Goal: Task Accomplishment & Management: Manage account settings

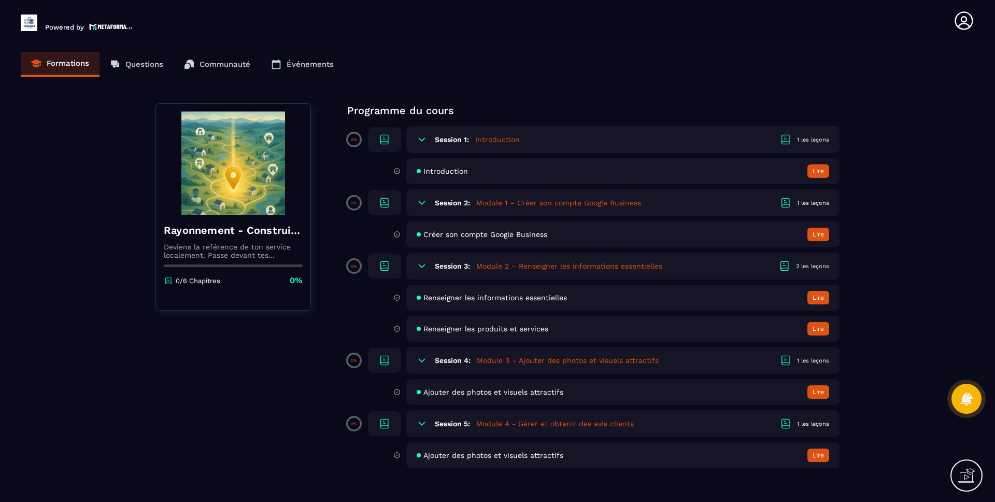
click at [153, 64] on div "Formations Questions Communauté Événements" at bounding box center [498, 64] width 954 height 25
click at [816, 172] on button "Lire" at bounding box center [819, 170] width 22 height 13
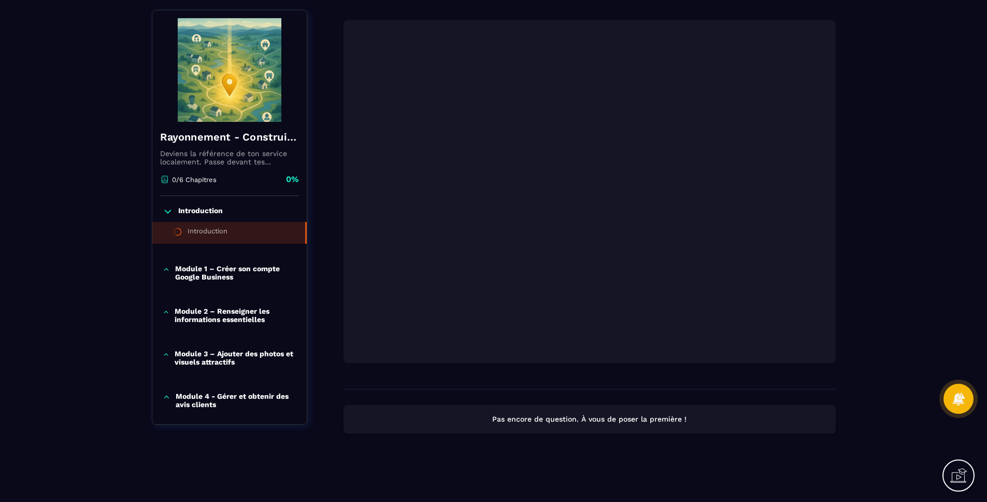
scroll to position [83, 0]
click at [625, 419] on p "Pas encore de question. À vous de poser la première !" at bounding box center [590, 419] width 474 height 10
click at [691, 419] on p "Pas encore de question. À vous de poser la première !" at bounding box center [590, 419] width 474 height 10
click at [516, 419] on p "Pas encore de question. À vous de poser la première !" at bounding box center [590, 419] width 474 height 10
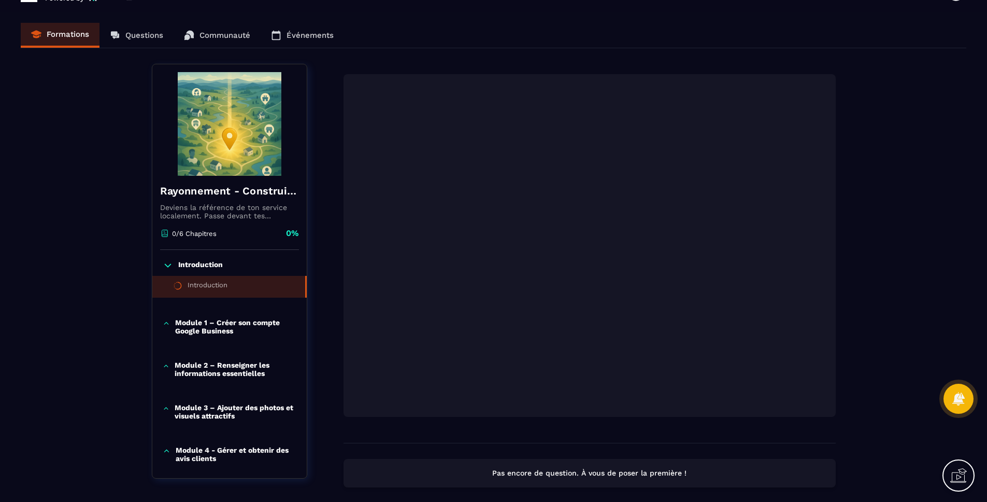
scroll to position [7, 0]
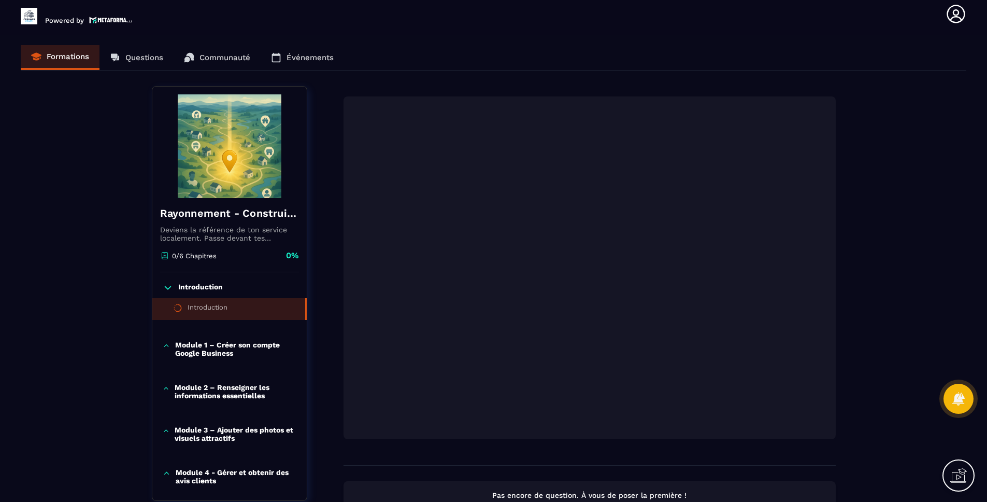
click at [134, 56] on div "Formations Questions Communauté Événements" at bounding box center [494, 57] width 946 height 25
click at [131, 58] on div "Formations Questions Communauté Événements" at bounding box center [494, 57] width 946 height 25
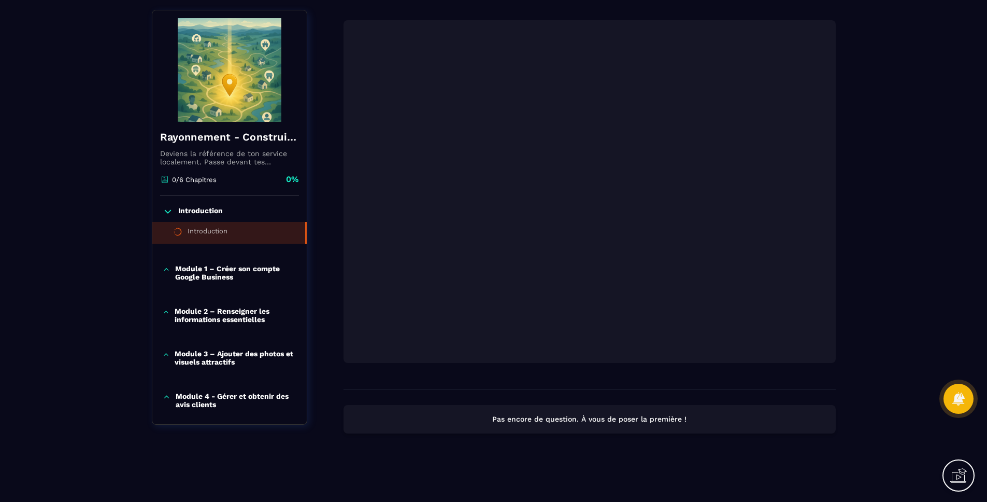
scroll to position [83, 0]
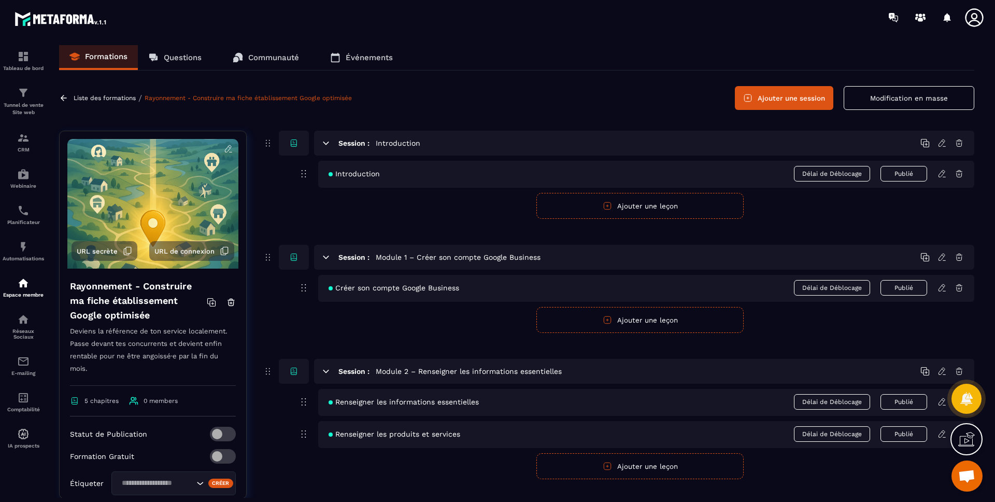
scroll to position [246, 0]
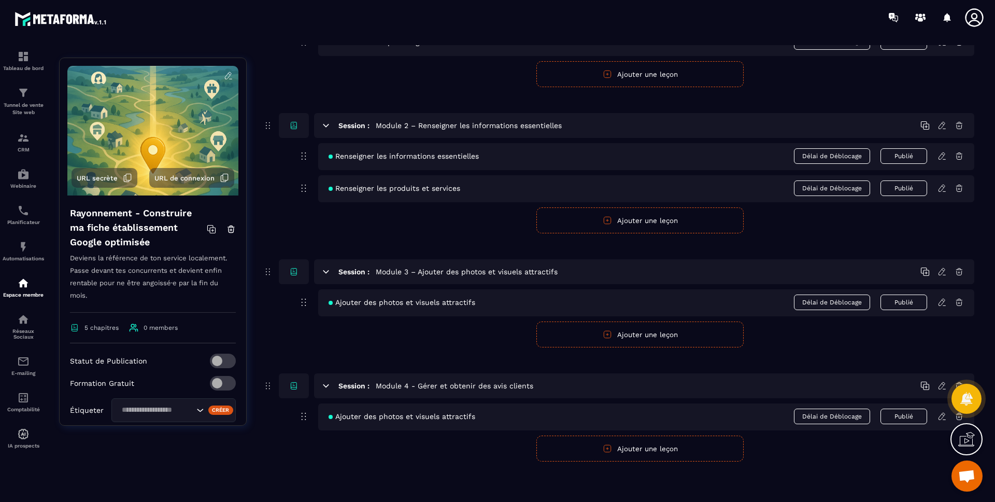
click at [942, 416] on icon at bounding box center [942, 416] width 9 height 9
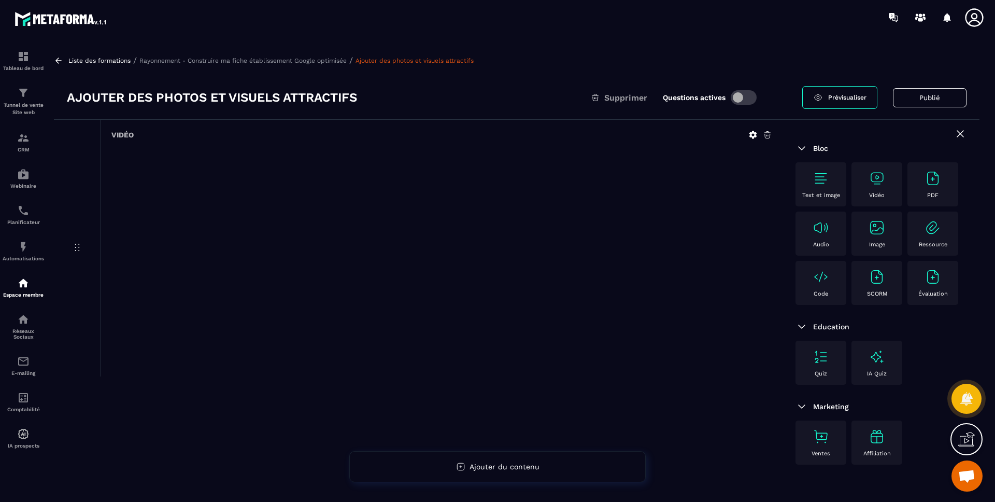
click at [198, 58] on p "Rayonnement - Construire ma fiche établissement Google optimisée" at bounding box center [242, 60] width 207 height 7
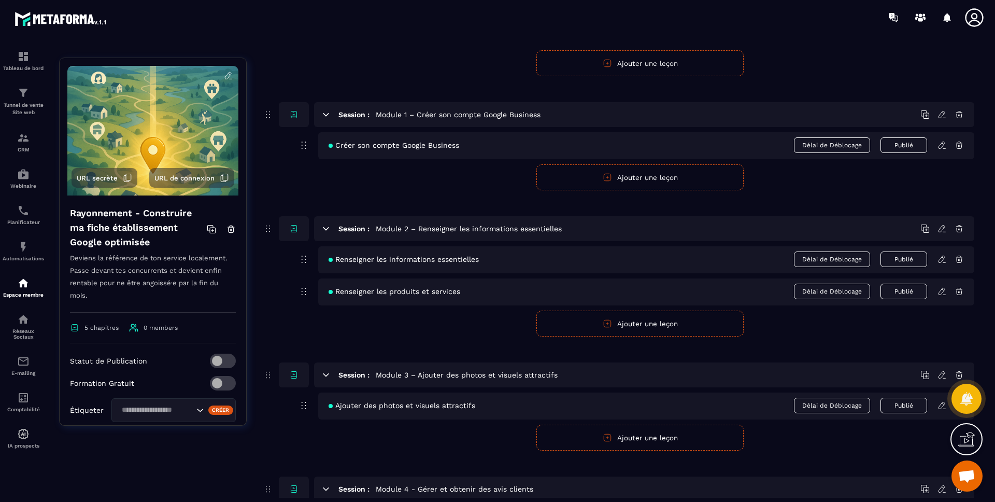
scroll to position [246, 0]
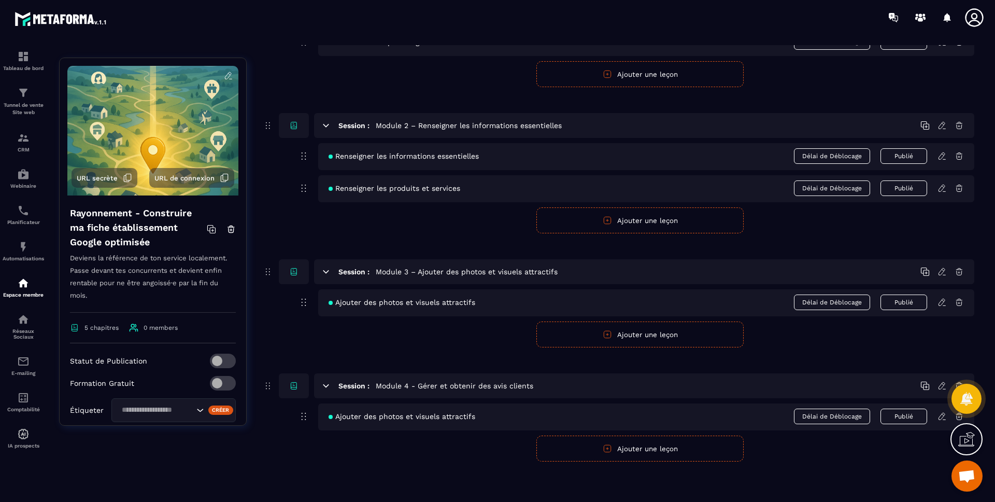
click at [445, 385] on h5 "Module 4 - Gérer et obtenir des avis clients" at bounding box center [455, 385] width 158 height 10
click at [941, 417] on icon at bounding box center [942, 416] width 9 height 9
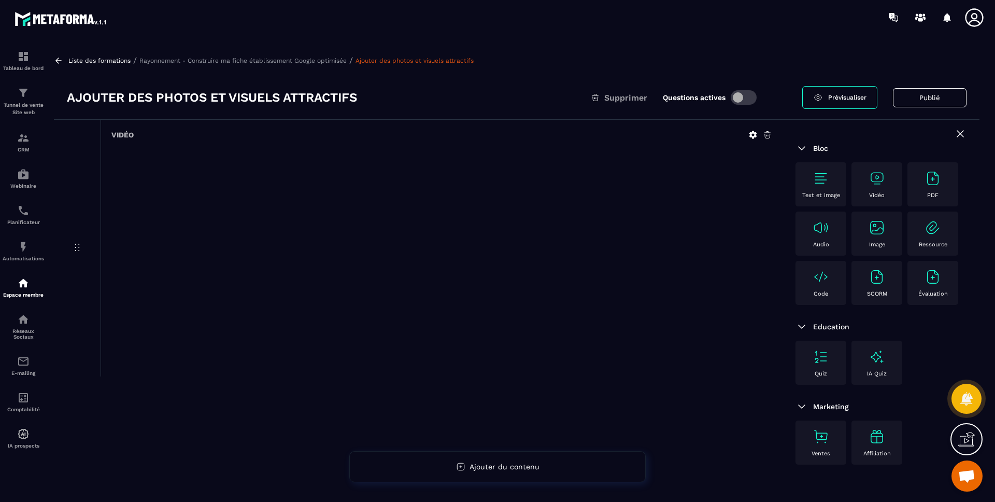
click at [337, 101] on h3 "Ajouter des photos et visuels attractifs" at bounding box center [212, 97] width 290 height 17
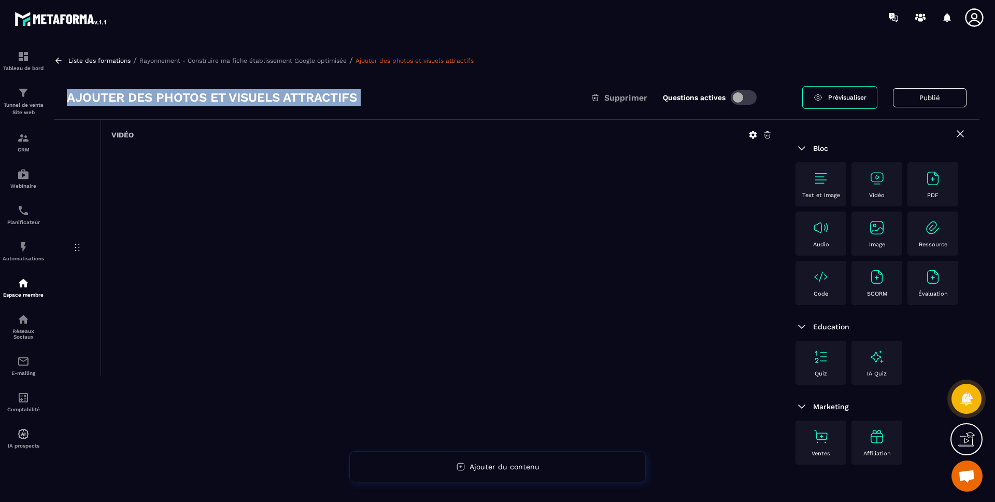
click at [337, 101] on h3 "Ajouter des photos et visuels attractifs" at bounding box center [212, 97] width 290 height 17
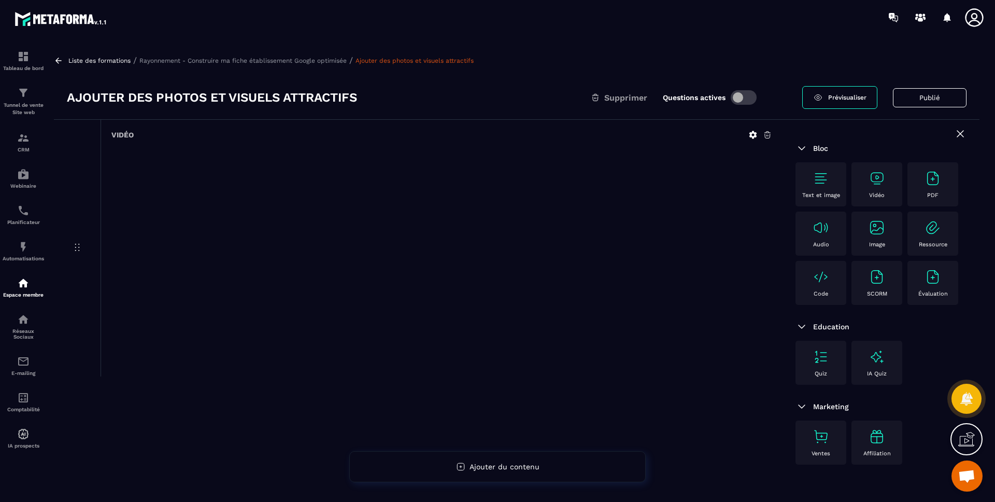
click at [337, 101] on h3 "Ajouter des photos et visuels attractifs" at bounding box center [212, 97] width 290 height 17
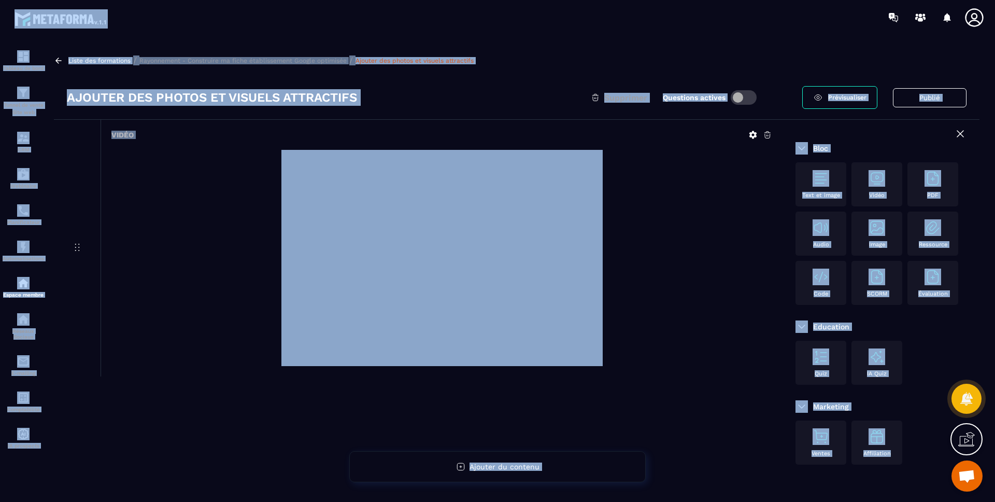
click at [215, 102] on h3 "Ajouter des photos et visuels attractifs" at bounding box center [212, 97] width 290 height 17
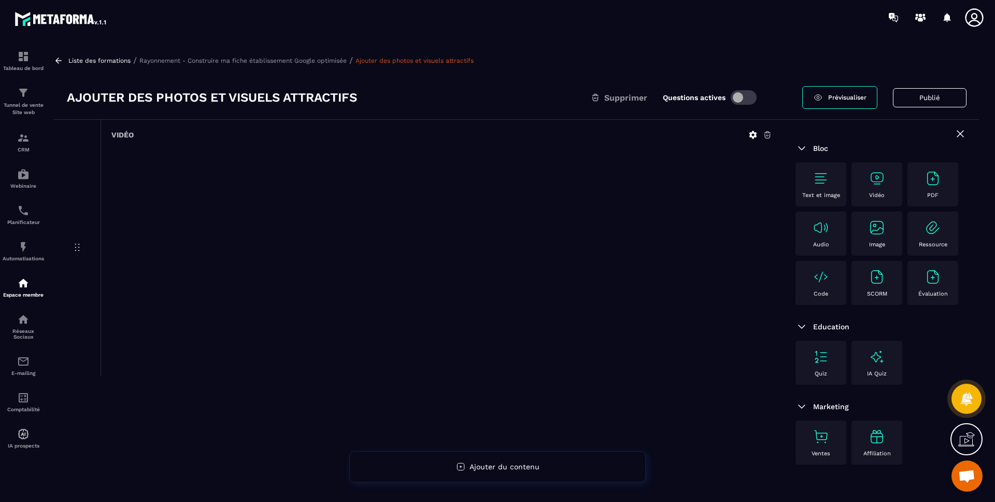
click at [965, 135] on icon at bounding box center [960, 134] width 12 height 12
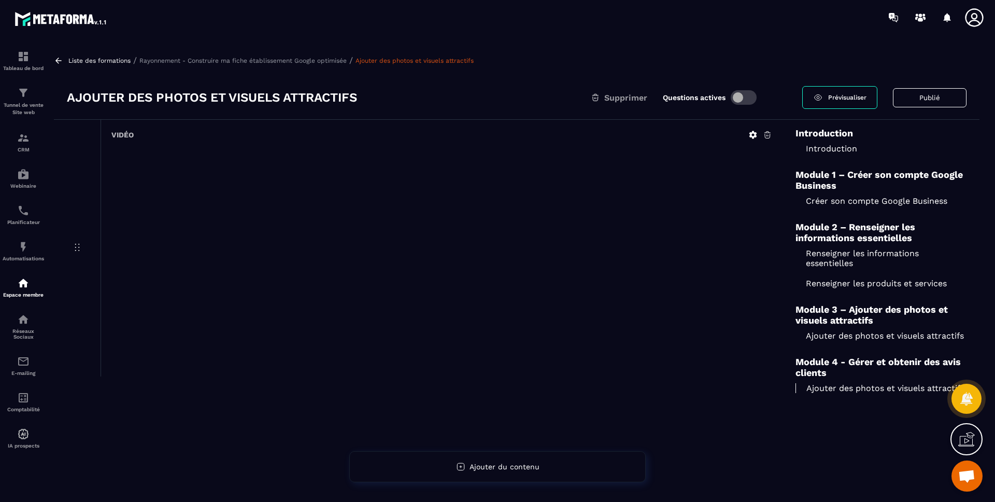
click at [330, 92] on h3 "Ajouter des photos et visuels attractifs" at bounding box center [212, 97] width 290 height 17
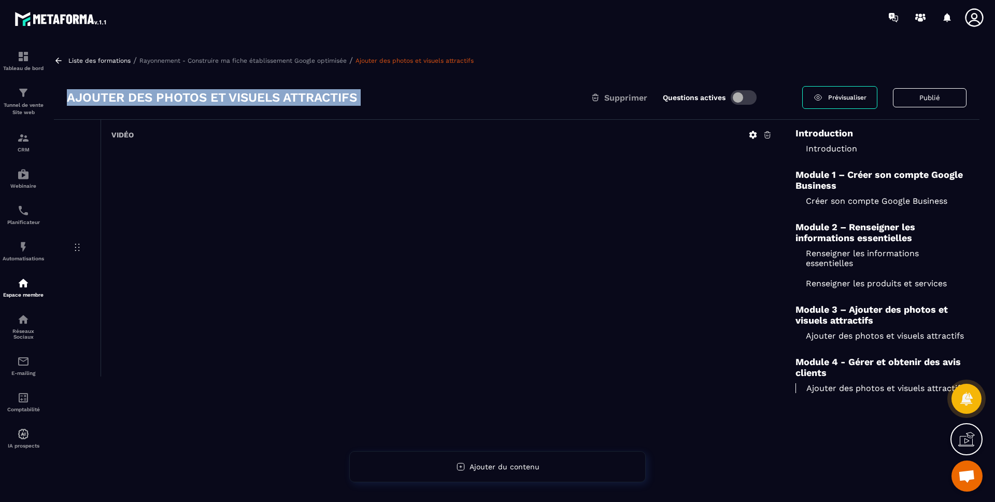
click at [330, 92] on h3 "Ajouter des photos et visuels attractifs" at bounding box center [212, 97] width 290 height 17
click at [436, 104] on div "Ajouter des photos et visuels attractifs Supprimer Questions actives" at bounding box center [434, 97] width 735 height 17
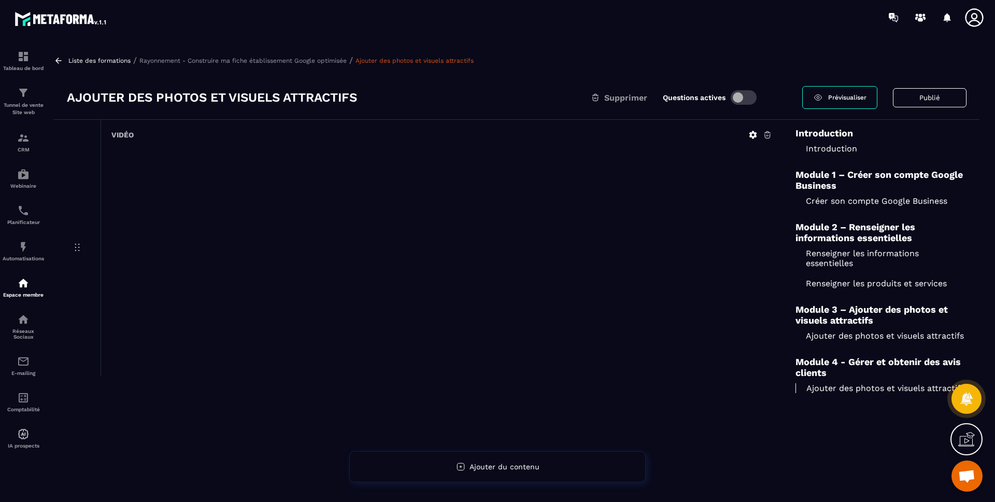
click at [288, 60] on p "Rayonnement - Construire ma fiche établissement Google optimisée" at bounding box center [242, 60] width 207 height 7
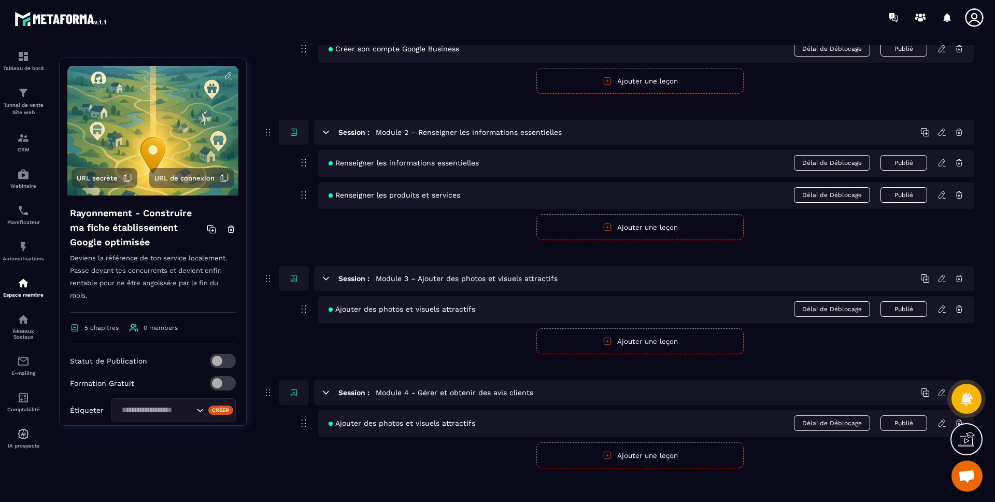
scroll to position [246, 0]
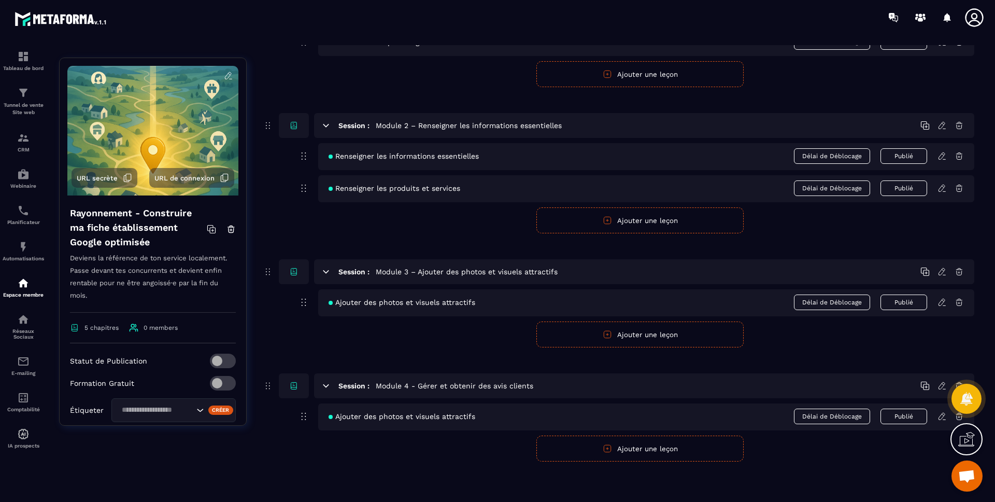
click at [407, 416] on span "Ajouter des photos et visuels attractifs" at bounding box center [402, 416] width 147 height 8
click at [381, 417] on span "Ajouter des photos et visuels attractifs" at bounding box center [402, 416] width 147 height 8
click at [327, 388] on icon at bounding box center [325, 385] width 9 height 9
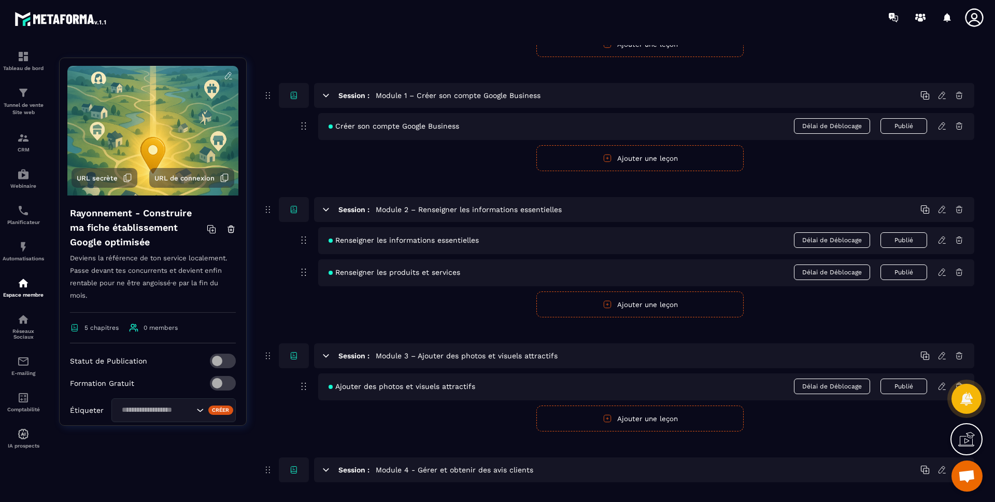
scroll to position [162, 0]
click at [331, 469] on div "Session : Module 4 - Gérer et obtenir des avis clients" at bounding box center [644, 469] width 660 height 25
click at [327, 471] on icon at bounding box center [325, 469] width 9 height 9
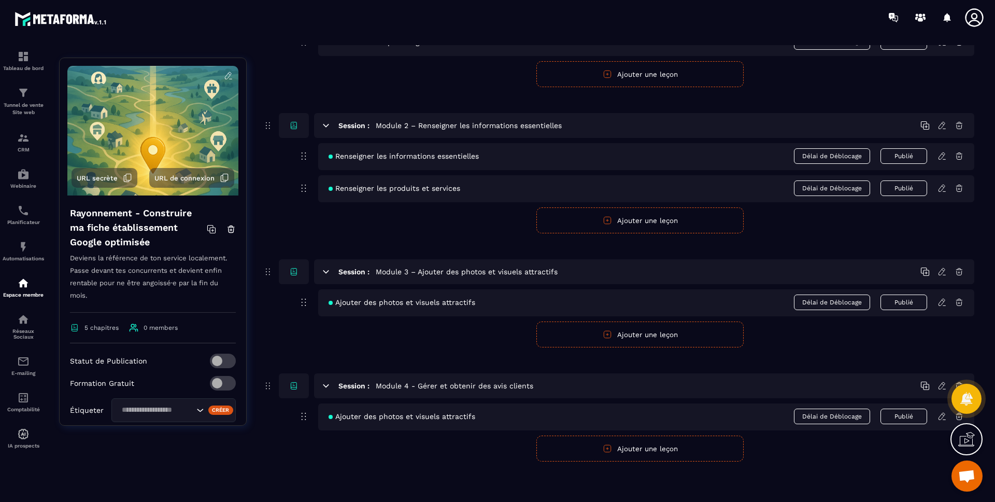
click at [943, 417] on icon at bounding box center [942, 416] width 9 height 9
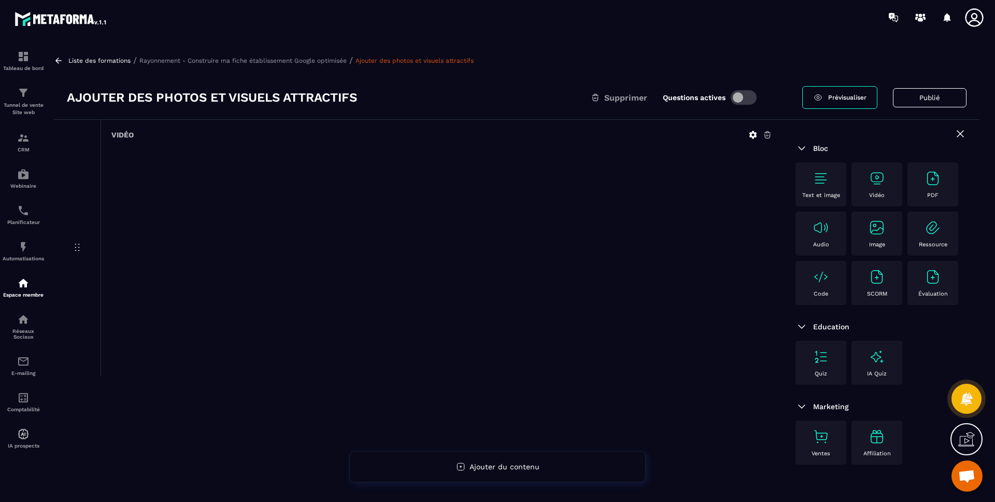
click at [354, 101] on h3 "Ajouter des photos et visuels attractifs" at bounding box center [212, 97] width 290 height 17
click at [357, 95] on h3 "Ajouter des photos et visuels attractifs" at bounding box center [212, 97] width 290 height 17
click at [63, 95] on div "Ajouter des photos et visuels attractifs Supprimer Questions actives Prévisuali…" at bounding box center [517, 98] width 926 height 44
click at [960, 134] on icon at bounding box center [960, 134] width 6 height 6
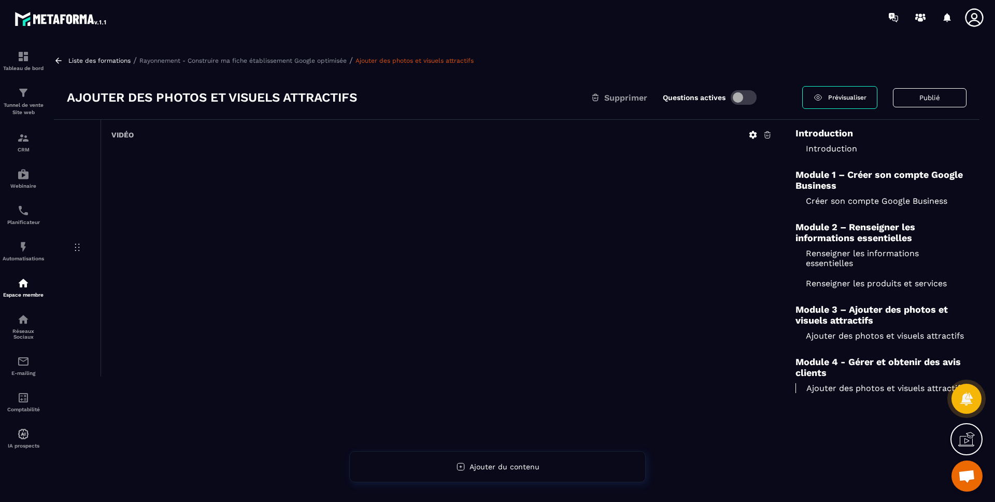
click at [749, 134] on icon at bounding box center [752, 134] width 9 height 9
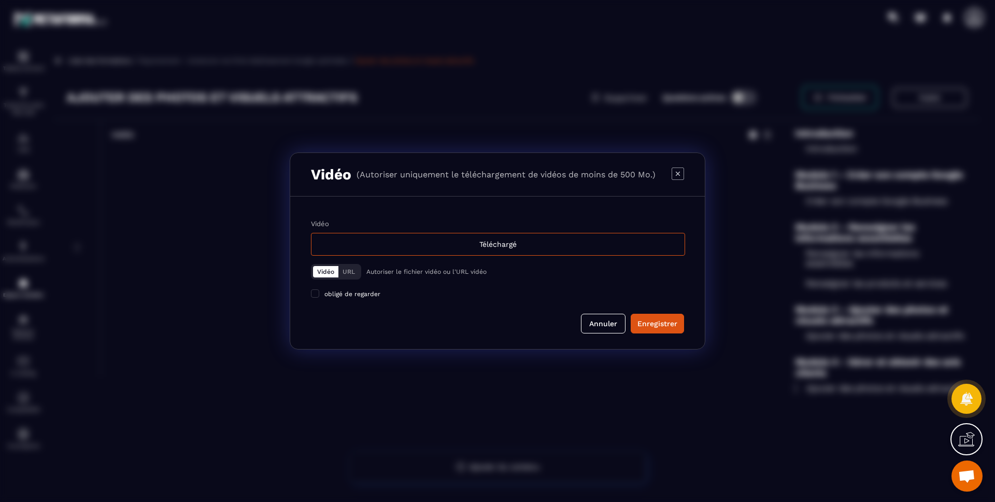
click at [672, 172] on icon "Modal window" at bounding box center [678, 173] width 12 height 12
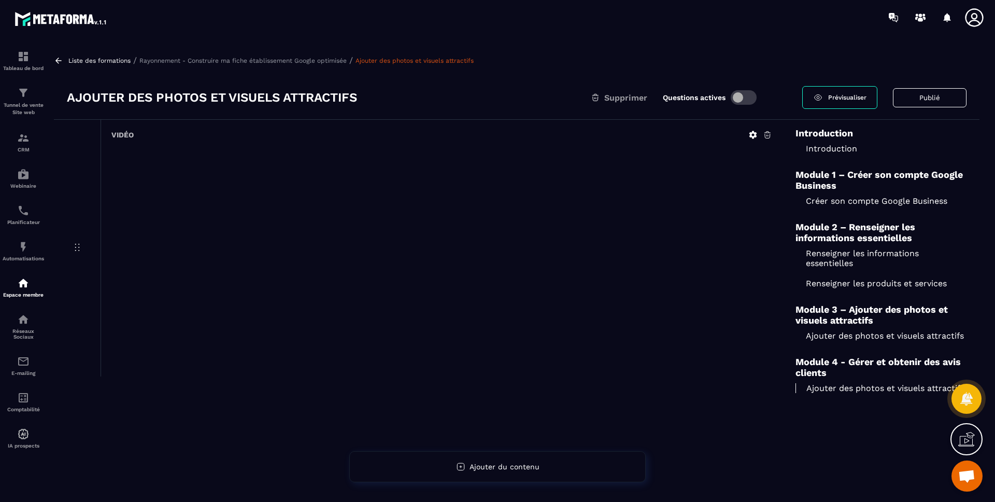
click at [851, 96] on span "Prévisualiser" at bounding box center [847, 97] width 38 height 7
click at [917, 100] on button "Publié" at bounding box center [930, 97] width 74 height 19
click at [814, 99] on div "Ajouter des photos et visuels attractifs Supprimer Questions actives" at bounding box center [451, 97] width 768 height 17
click at [451, 59] on link "Ajouter des photos et visuels attractifs" at bounding box center [415, 60] width 118 height 7
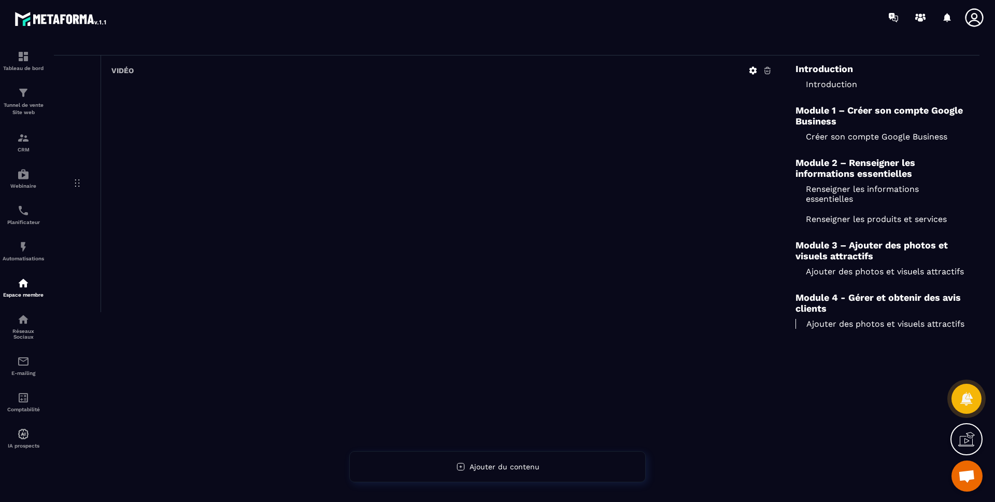
scroll to position [67, 0]
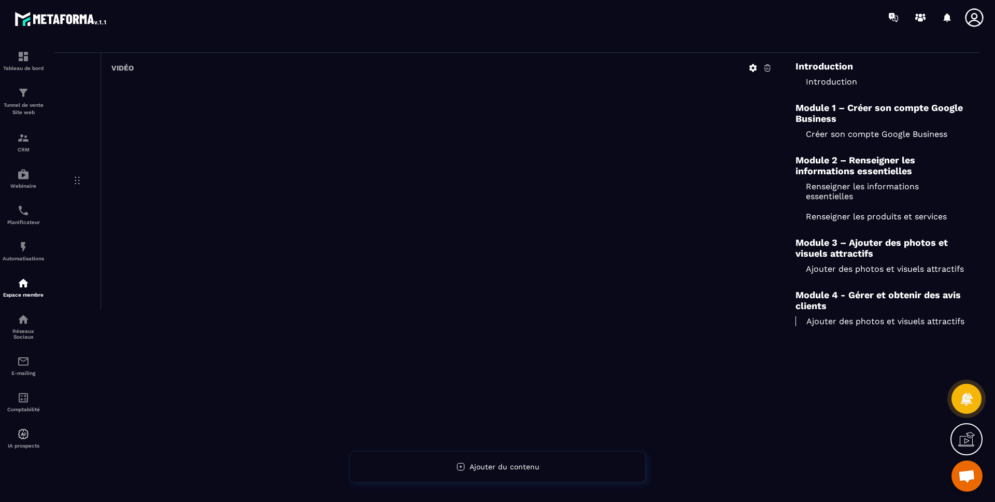
click at [895, 318] on p "Ajouter des photos et visuels attractifs" at bounding box center [881, 321] width 171 height 10
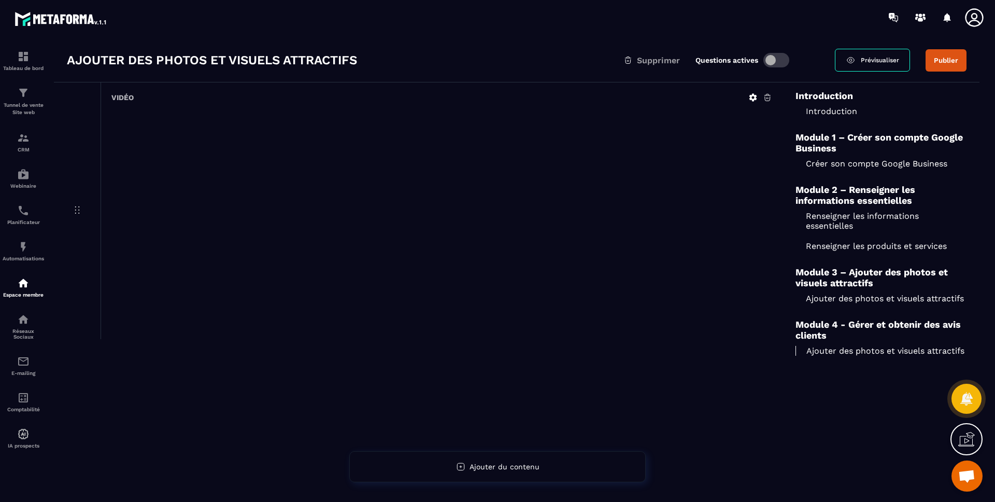
scroll to position [0, 0]
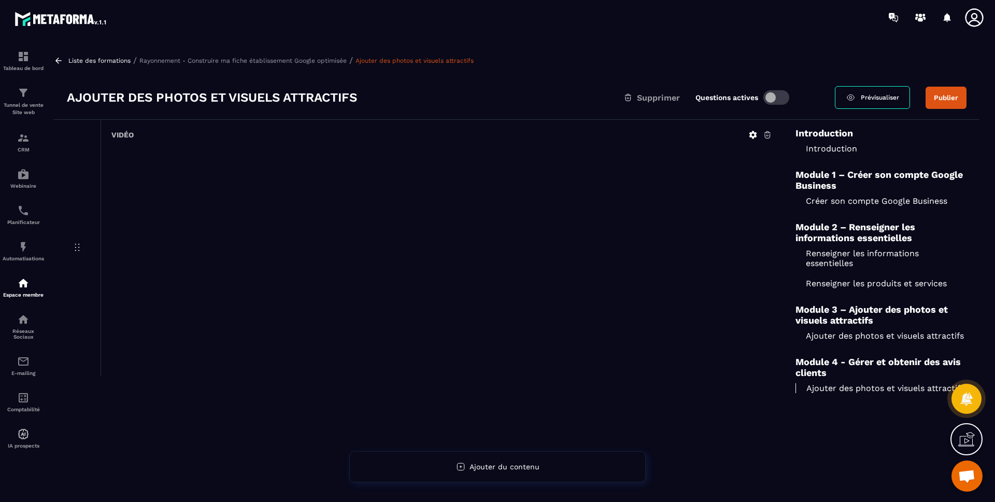
click at [195, 96] on h3 "Ajouter des photos et visuels attractifs" at bounding box center [212, 97] width 290 height 17
click at [319, 60] on p "Rayonnement - Construire ma fiche établissement Google optimisée" at bounding box center [242, 60] width 207 height 7
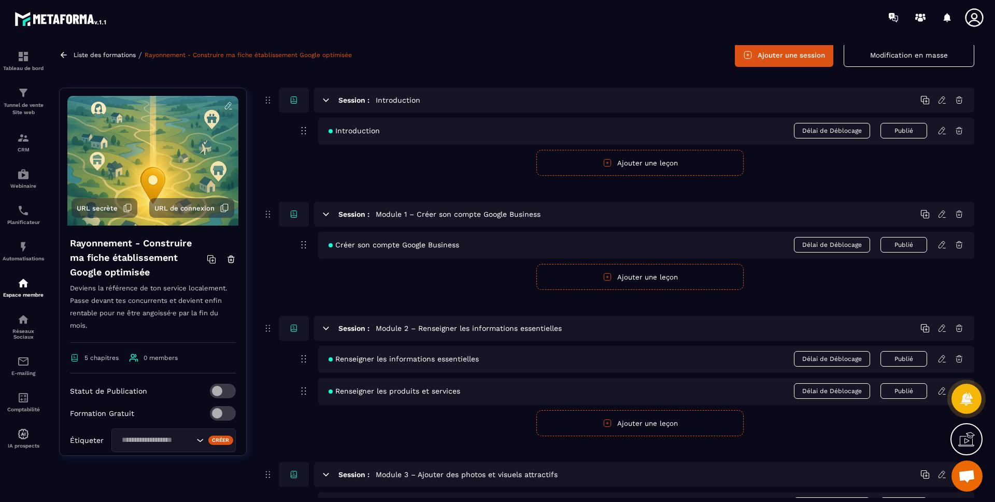
scroll to position [246, 0]
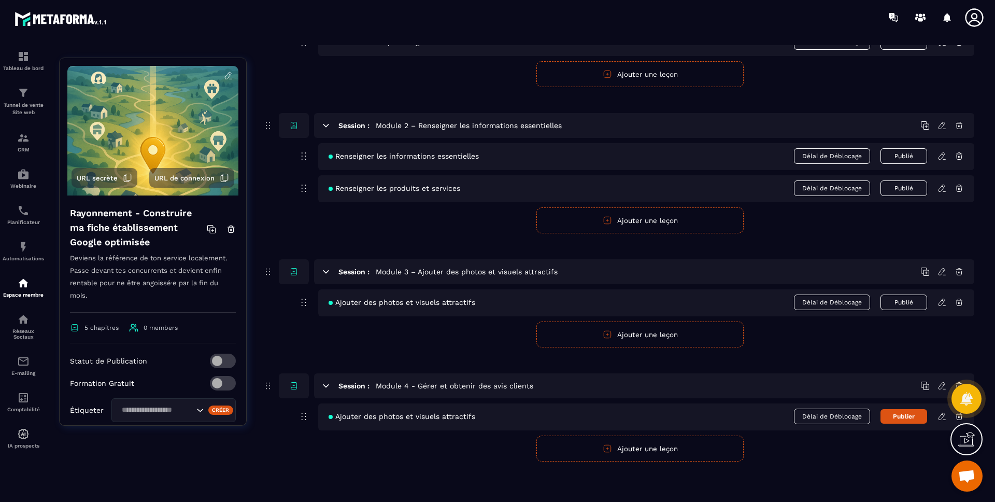
click at [625, 444] on button "Ajouter une leçon" at bounding box center [639, 448] width 207 height 26
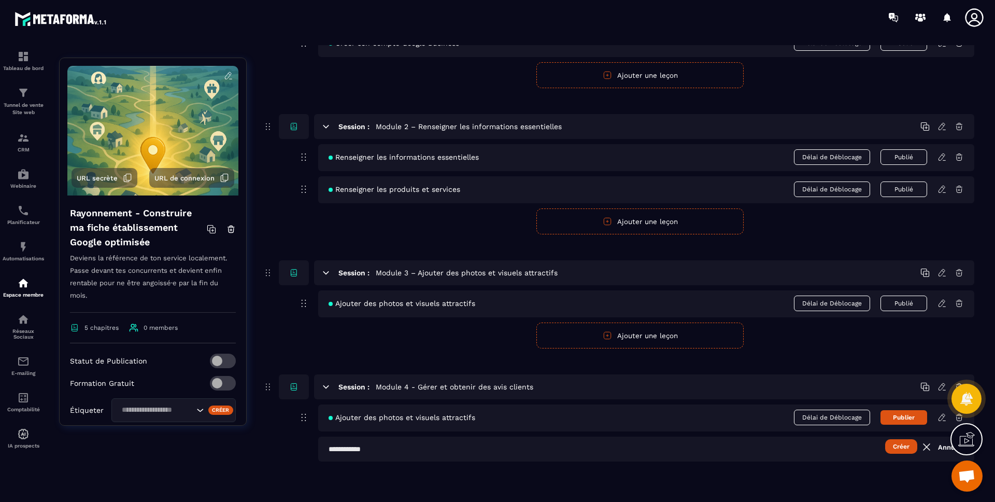
click at [375, 454] on input "text" at bounding box center [646, 448] width 656 height 25
paste input "**********"
type input "**********"
click at [426, 473] on div "**********" at bounding box center [618, 186] width 712 height 601
click at [892, 450] on button "Créer" at bounding box center [901, 446] width 32 height 15
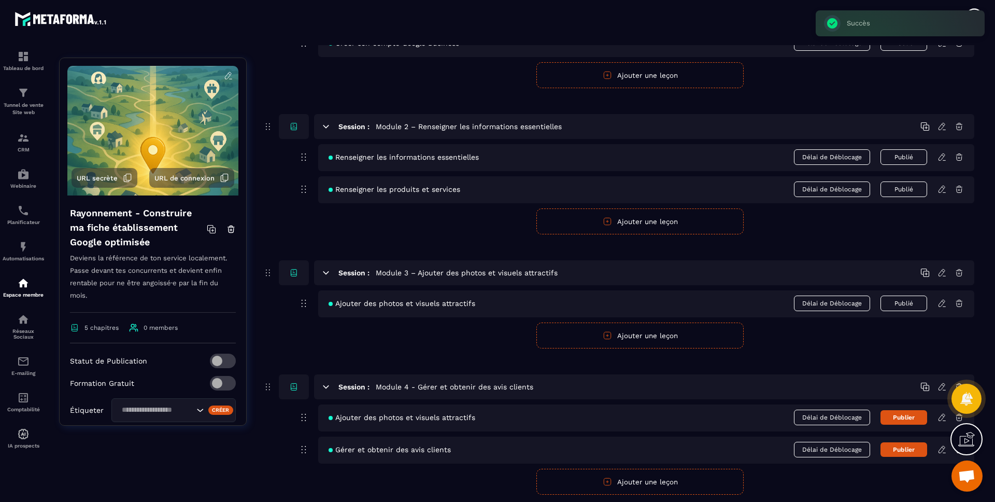
click at [941, 417] on icon at bounding box center [942, 417] width 9 height 9
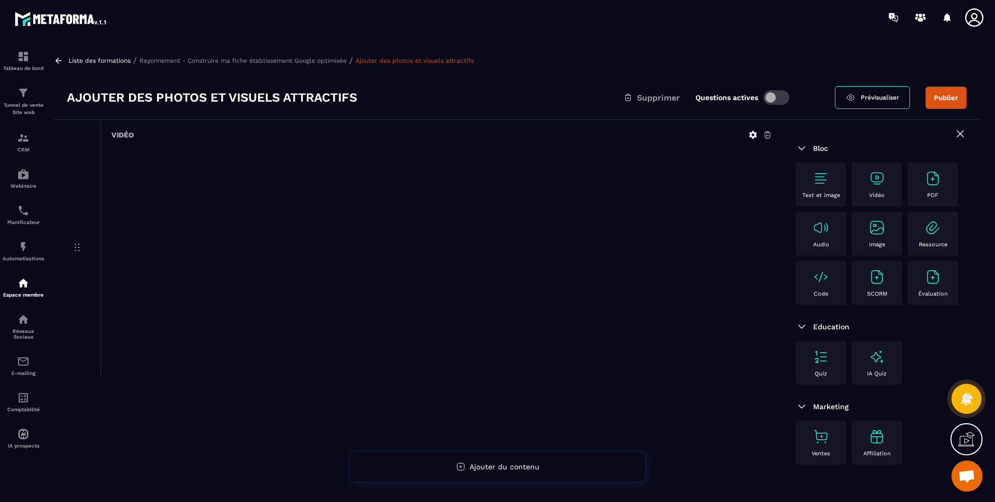
click at [750, 134] on icon at bounding box center [753, 135] width 8 height 8
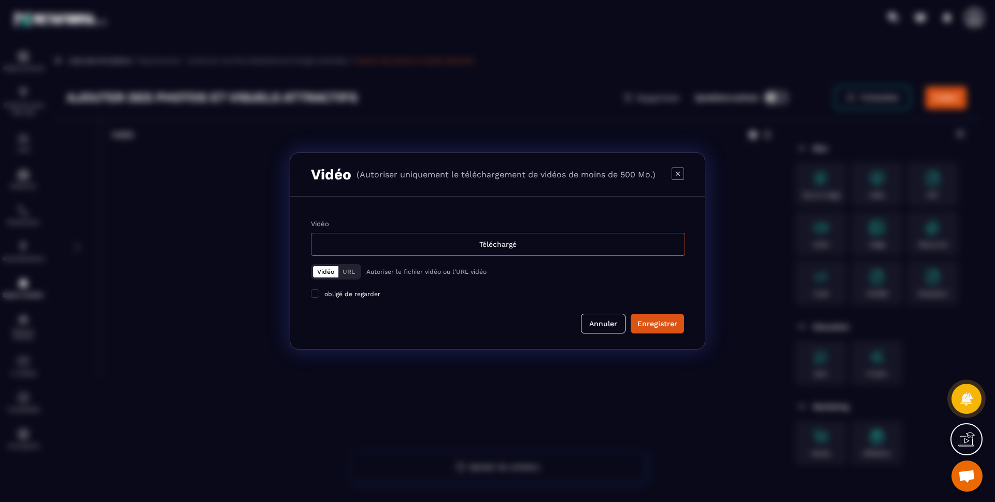
click at [360, 272] on div "Vidéo URL" at bounding box center [336, 272] width 50 height 16
click at [354, 272] on button "URL" at bounding box center [348, 271] width 21 height 11
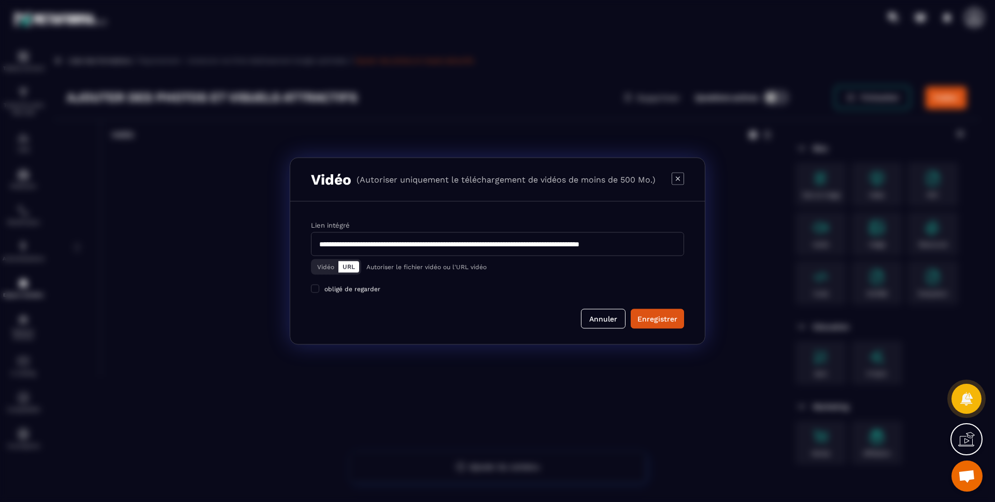
click at [412, 246] on input "**********" at bounding box center [497, 244] width 373 height 24
click at [683, 176] on icon "Modal window" at bounding box center [678, 178] width 12 height 12
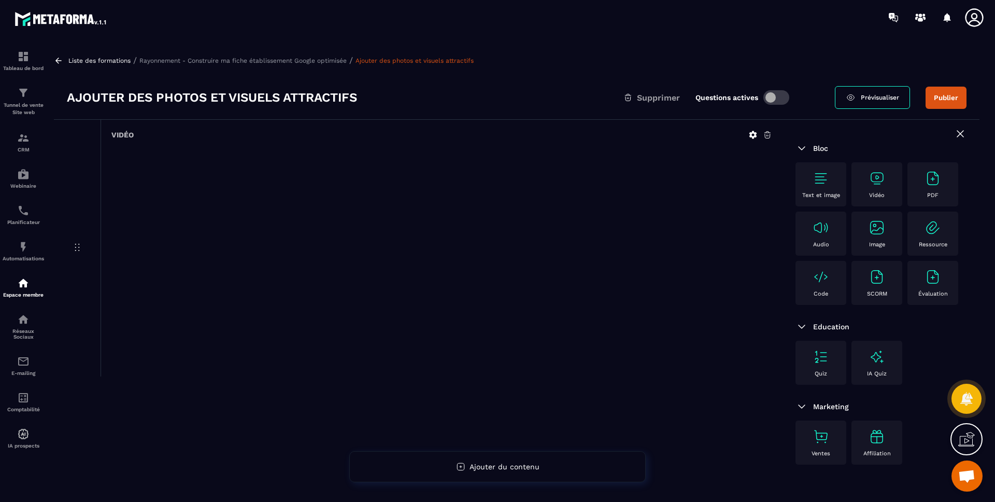
click at [264, 63] on p "Rayonnement - Construire ma fiche établissement Google optimisée" at bounding box center [242, 60] width 207 height 7
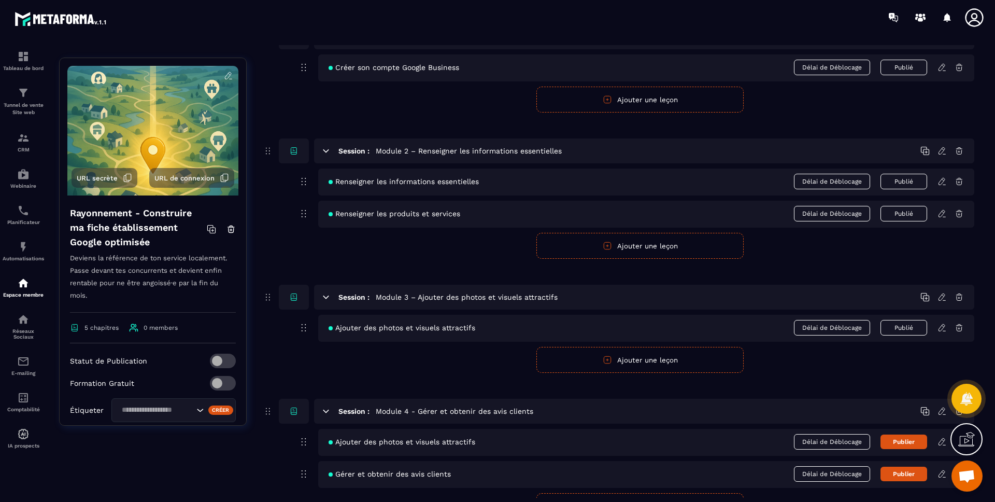
scroll to position [278, 0]
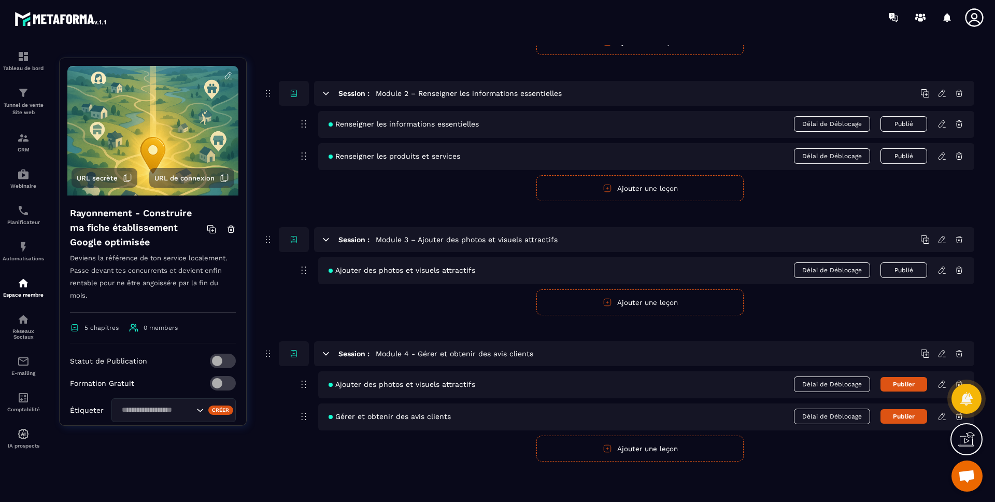
click at [957, 378] on div at bounding box center [967, 399] width 30 height 46
click at [958, 380] on div at bounding box center [967, 399] width 30 height 46
click at [904, 416] on button "Publier" at bounding box center [904, 416] width 47 height 15
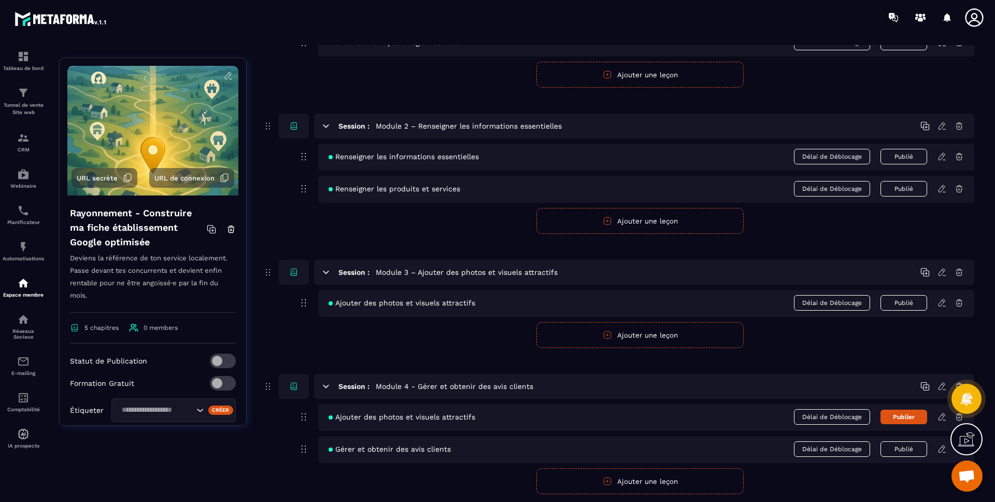
scroll to position [245, 0]
click at [959, 418] on div at bounding box center [967, 399] width 30 height 46
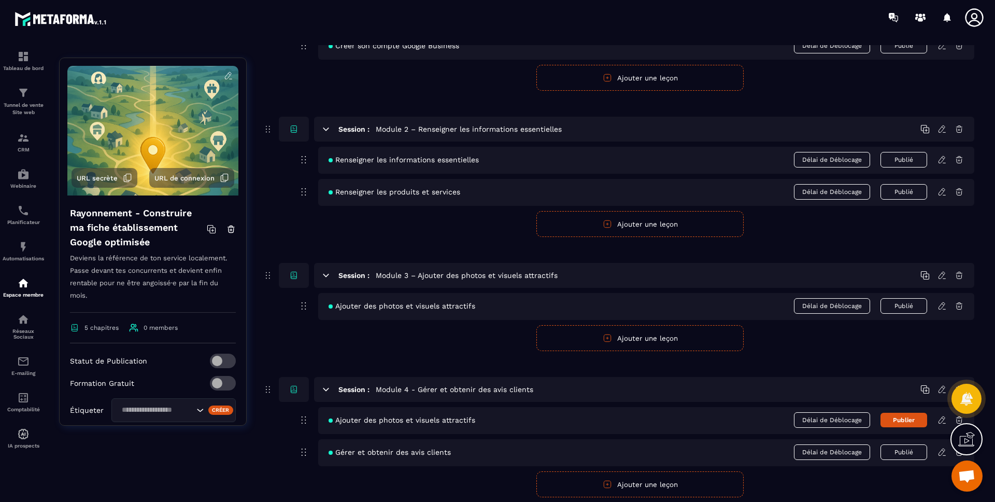
scroll to position [240, 0]
click at [955, 419] on div at bounding box center [967, 399] width 30 height 46
click at [958, 420] on div at bounding box center [967, 399] width 30 height 46
click at [958, 419] on div at bounding box center [967, 399] width 30 height 46
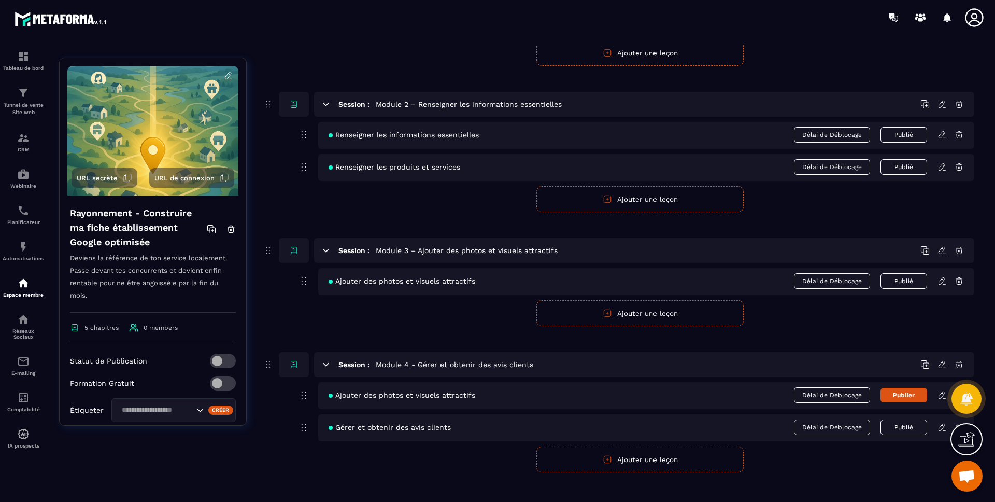
scroll to position [278, 0]
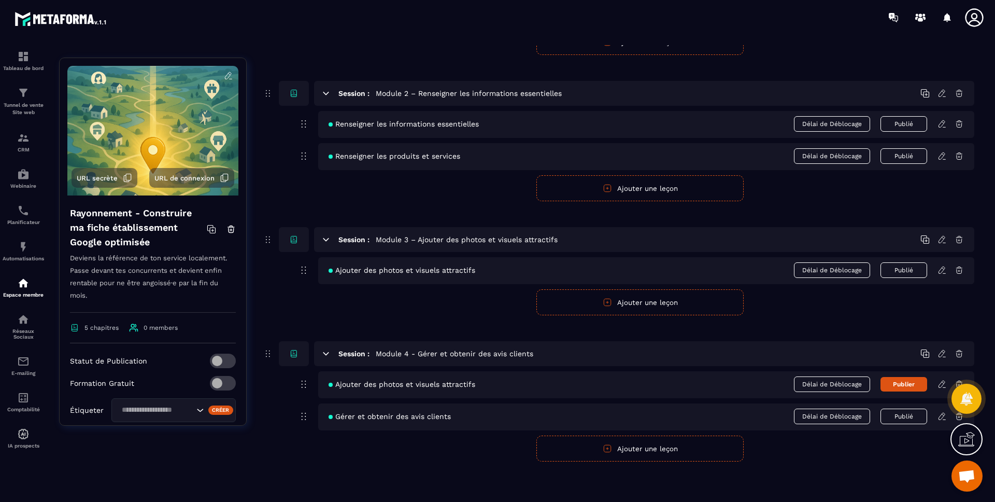
click at [924, 353] on icon at bounding box center [925, 353] width 9 height 9
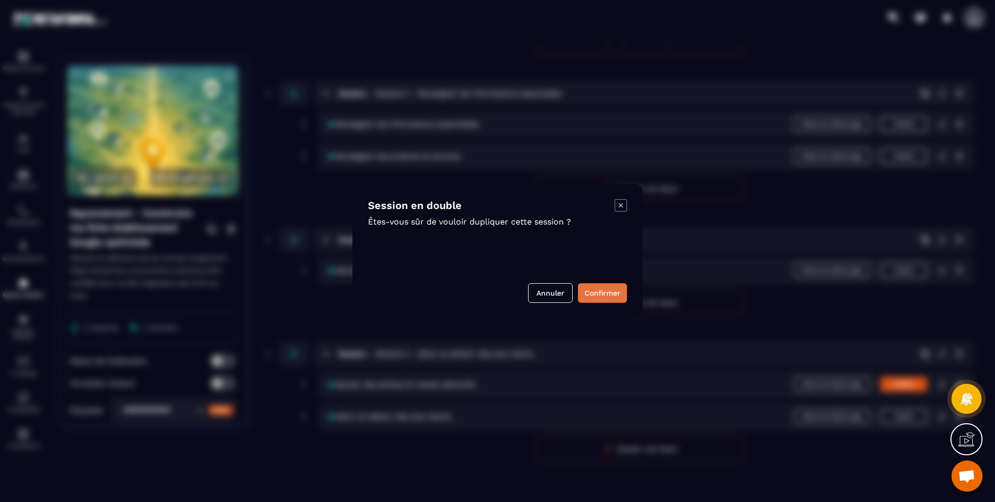
click at [621, 294] on button "Confirmer" at bounding box center [602, 293] width 49 height 20
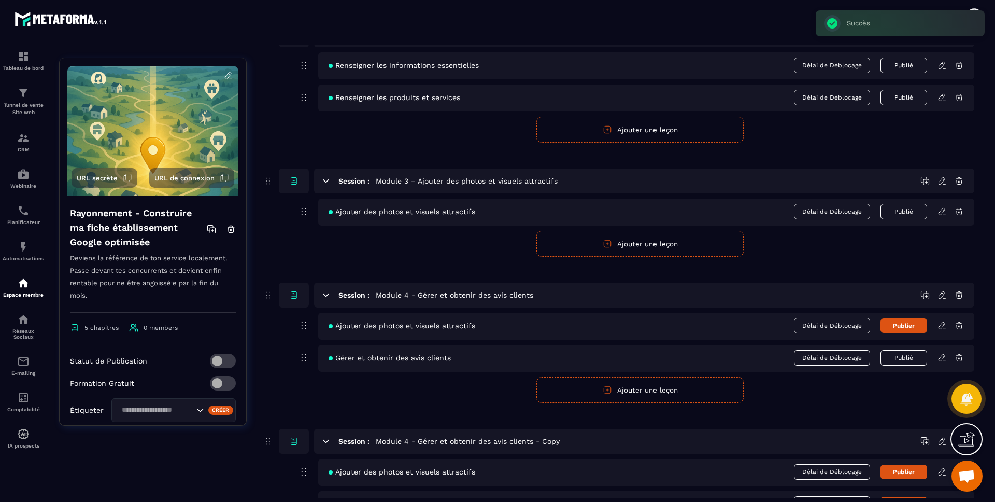
scroll to position [424, 0]
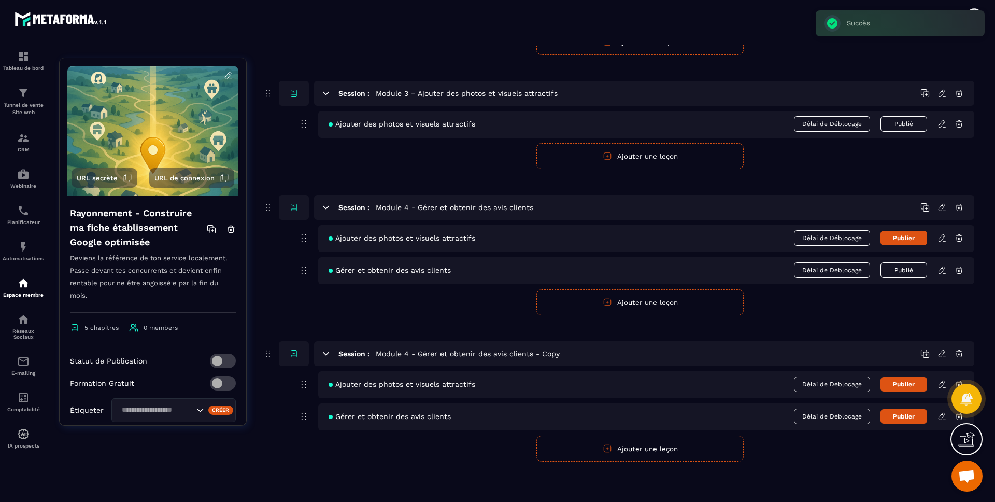
click at [960, 239] on icon at bounding box center [959, 237] width 9 height 9
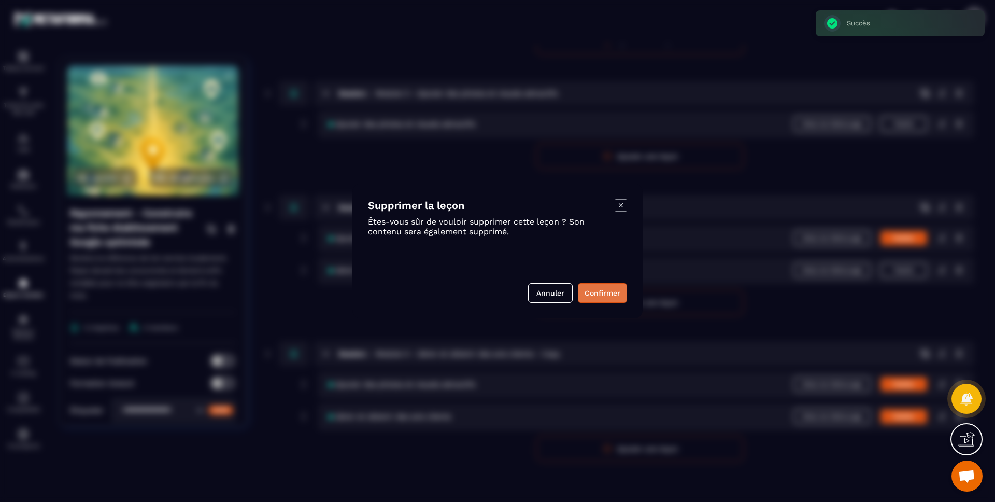
click at [613, 290] on button "Confirmer" at bounding box center [602, 293] width 49 height 20
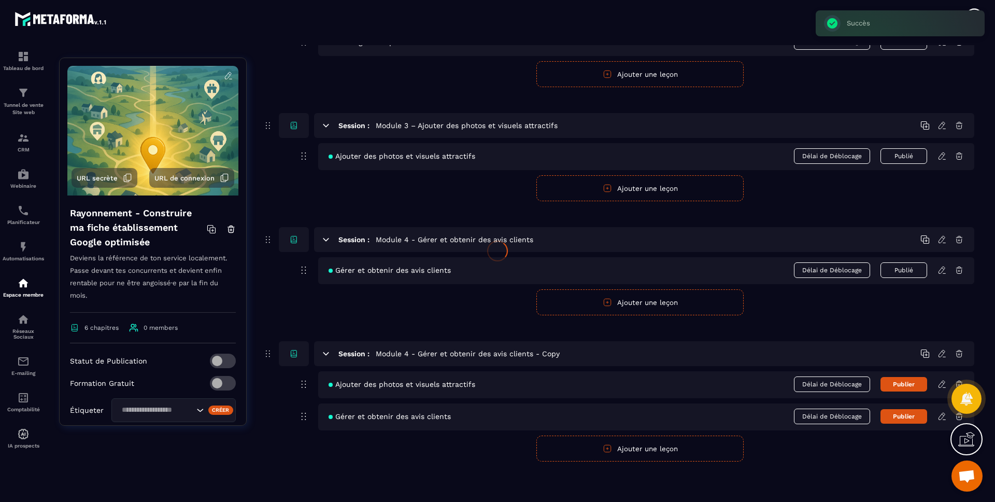
scroll to position [392, 0]
click at [941, 272] on icon at bounding box center [942, 269] width 9 height 9
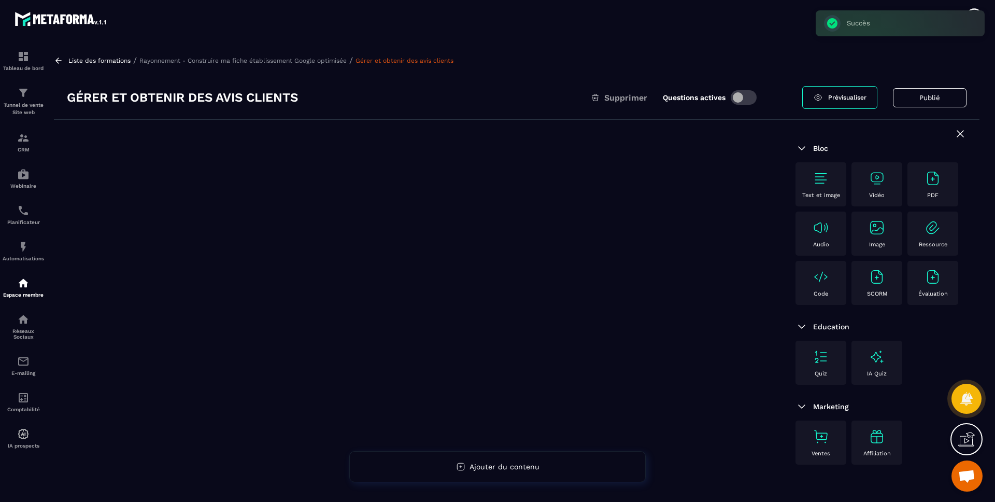
click at [453, 231] on div at bounding box center [418, 337] width 729 height 434
click at [870, 180] on img at bounding box center [877, 178] width 17 height 17
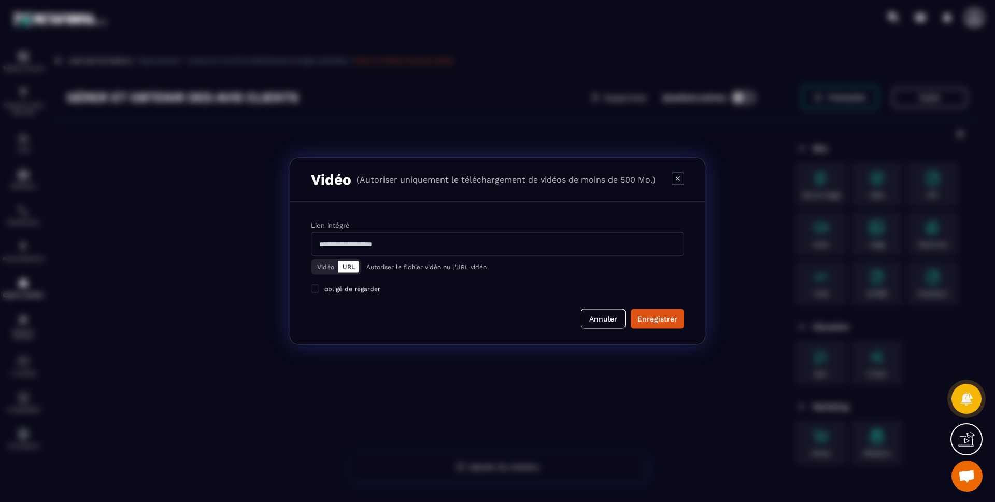
click at [364, 243] on input "Modal window" at bounding box center [497, 244] width 373 height 24
paste input "**********"
type input "**********"
click at [647, 309] on button "Enregistrer" at bounding box center [657, 319] width 53 height 20
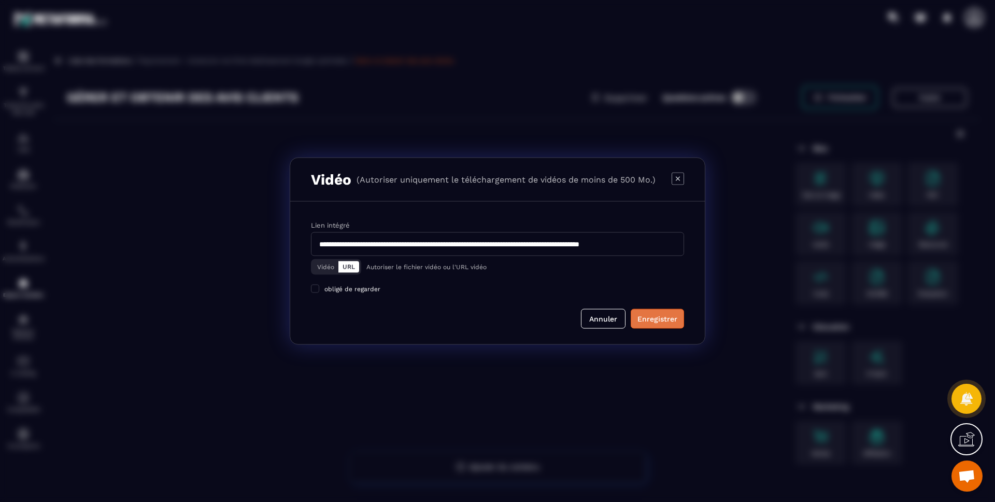
scroll to position [0, 0]
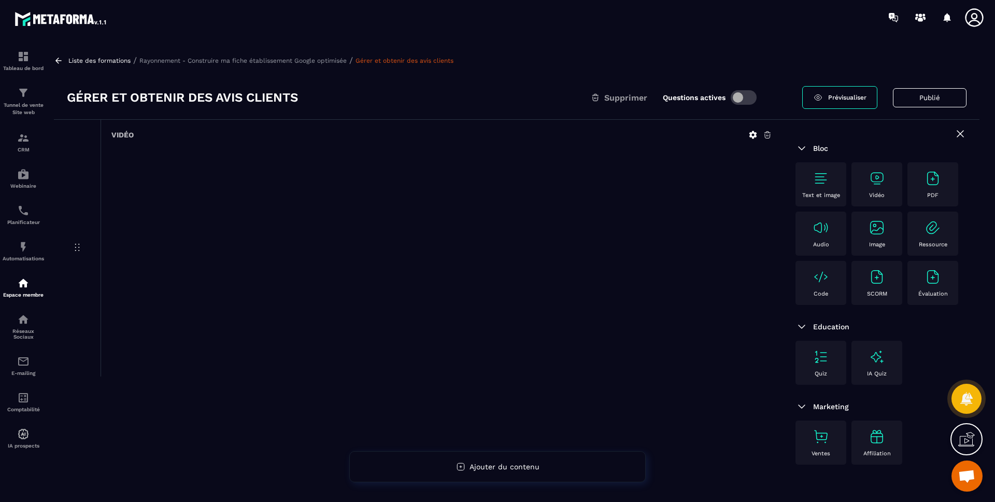
click at [743, 100] on span at bounding box center [744, 97] width 26 height 15
click at [748, 98] on span at bounding box center [744, 97] width 26 height 15
click at [305, 62] on p "Rayonnement - Construire ma fiche établissement Google optimisée" at bounding box center [242, 60] width 207 height 7
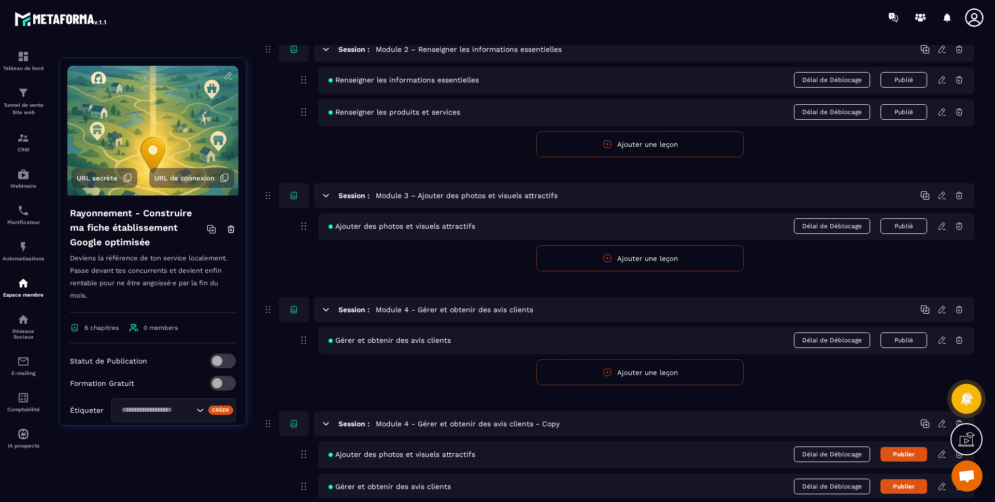
scroll to position [392, 0]
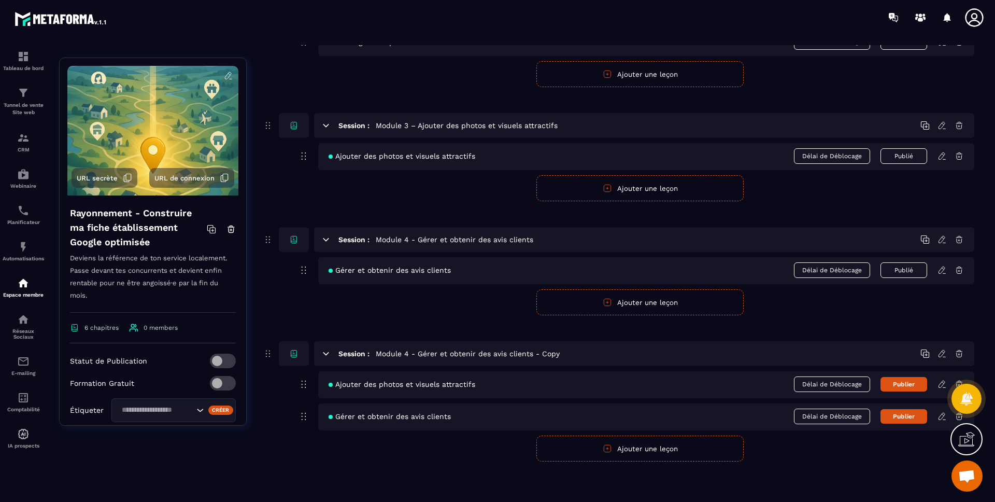
click at [944, 353] on icon at bounding box center [942, 353] width 9 height 9
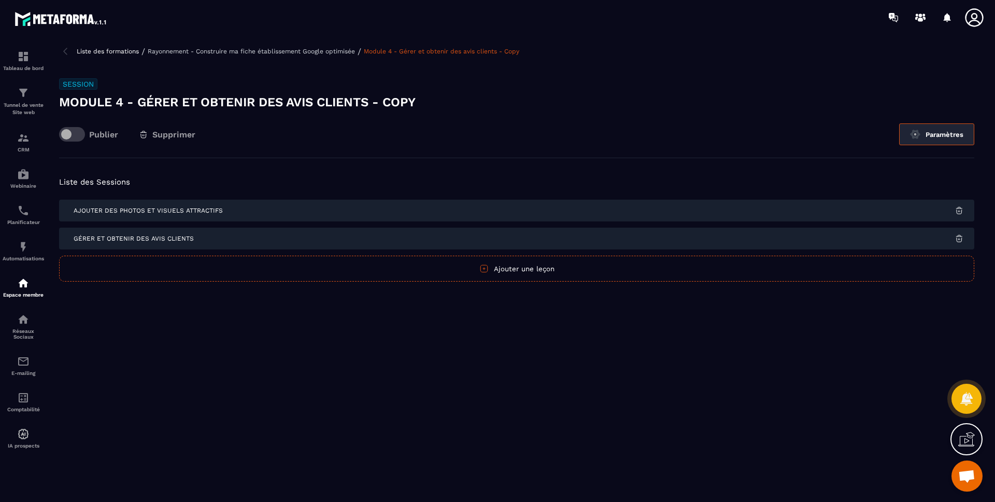
click at [913, 131] on img at bounding box center [915, 134] width 10 height 10
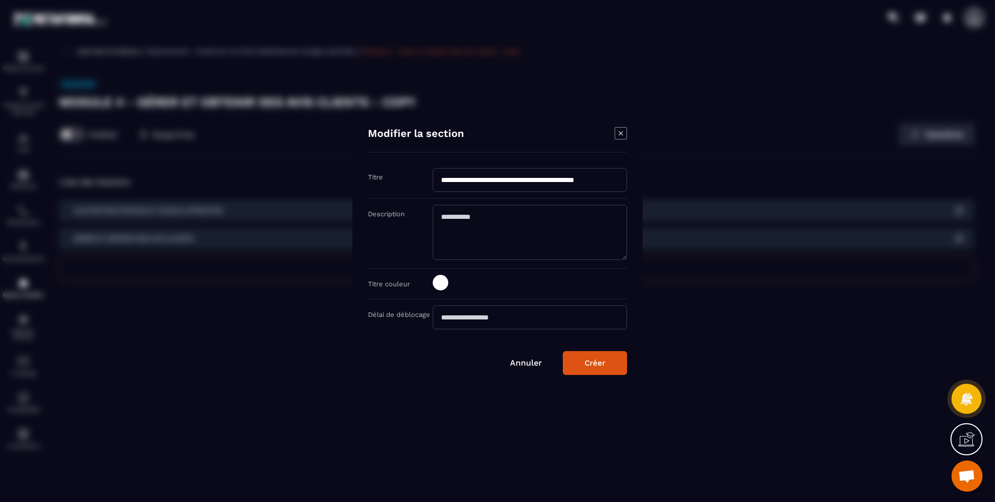
click at [476, 182] on input "**********" at bounding box center [530, 180] width 194 height 24
paste input "Modal window"
type input "**********"
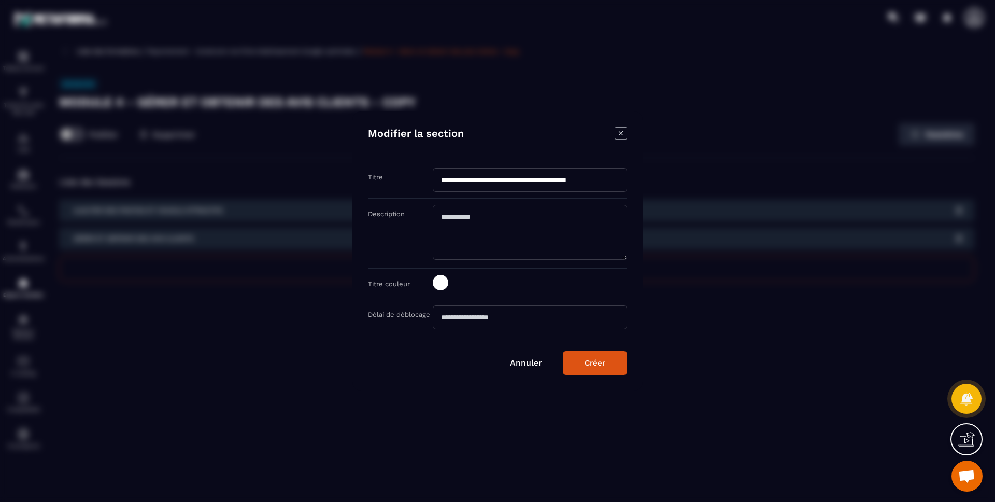
click at [485, 195] on div "**********" at bounding box center [497, 183] width 259 height 31
click at [596, 368] on button "Créer" at bounding box center [595, 363] width 64 height 24
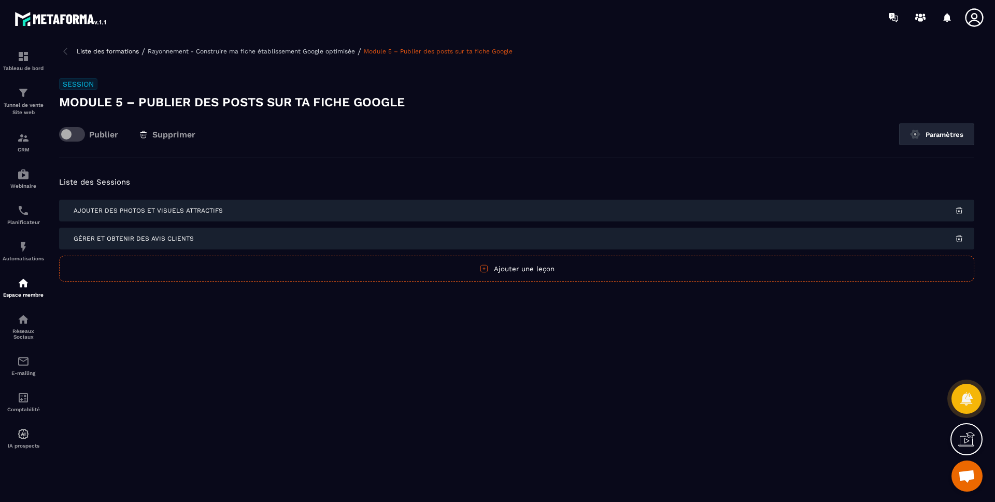
click at [960, 212] on img at bounding box center [959, 210] width 9 height 9
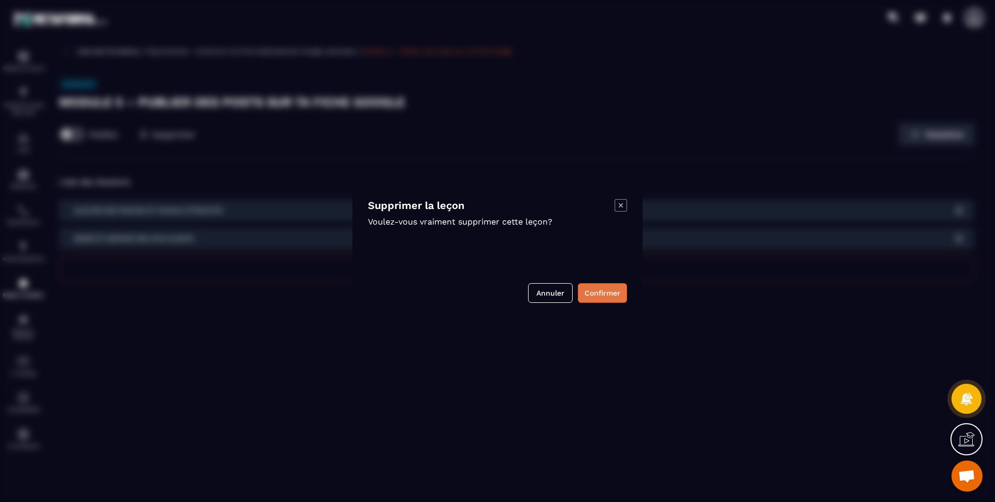
click at [603, 292] on button "Confirmer" at bounding box center [602, 293] width 49 height 20
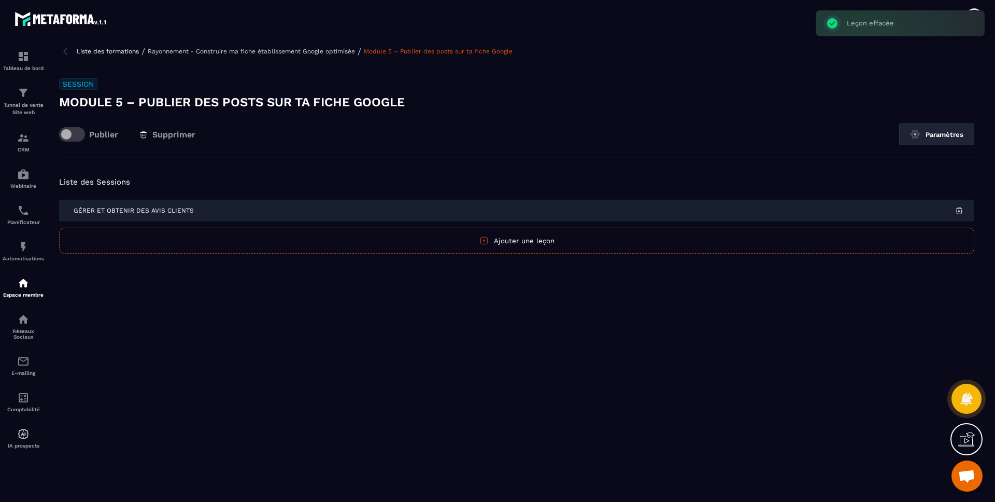
click at [955, 211] on img at bounding box center [959, 210] width 9 height 9
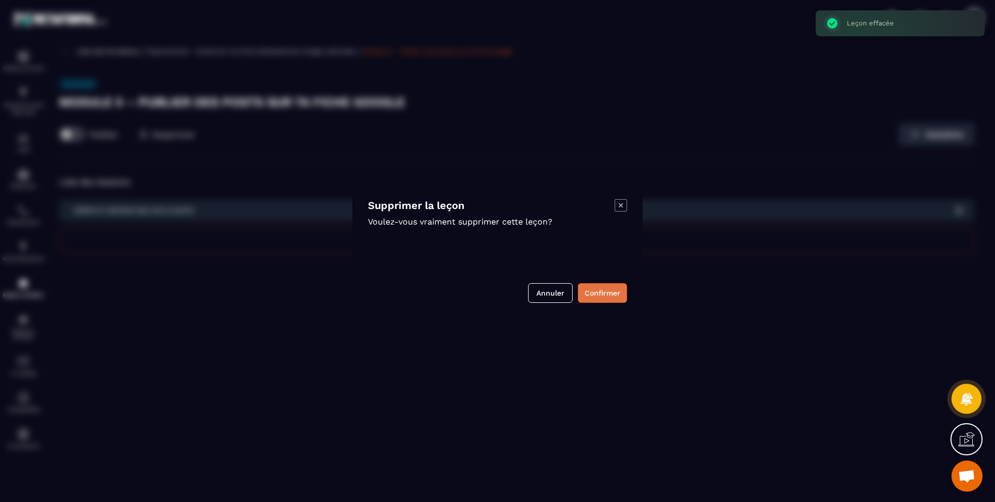
click at [613, 293] on button "Confirmer" at bounding box center [602, 293] width 49 height 20
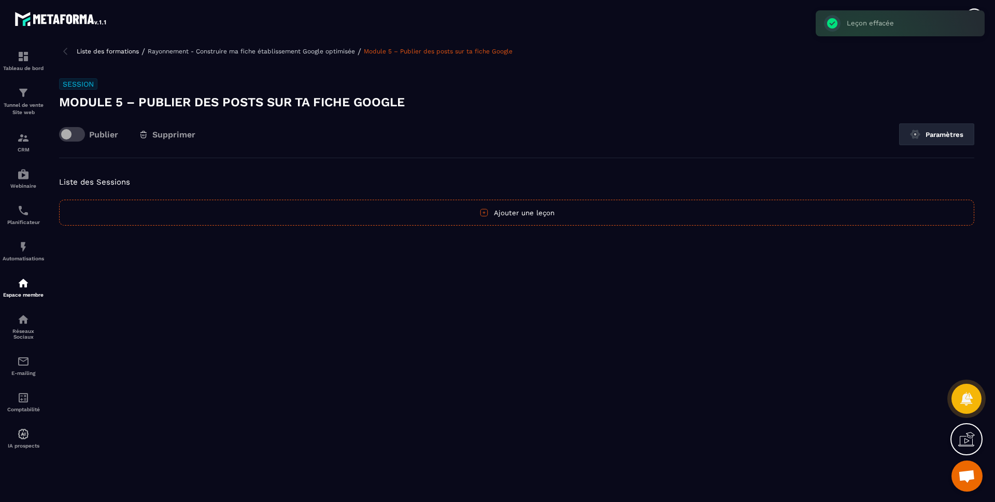
click at [342, 51] on p "Rayonnement - Construire ma fiche établissement Google optimisée" at bounding box center [251, 51] width 207 height 7
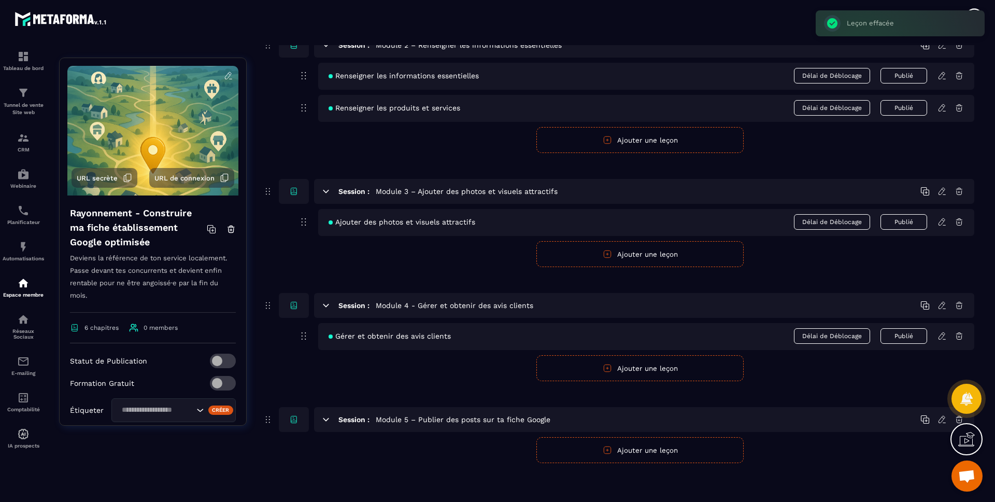
scroll to position [328, 0]
click at [943, 303] on icon at bounding box center [942, 303] width 6 height 7
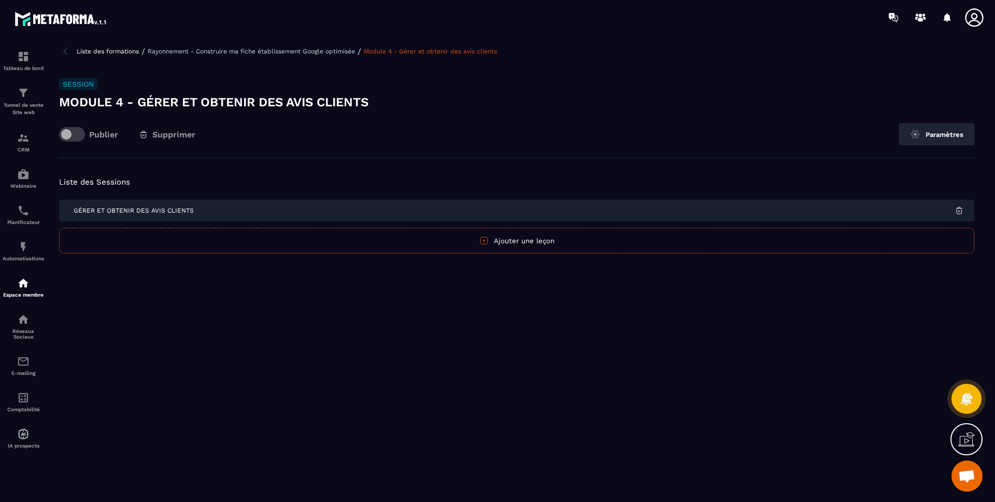
click at [68, 136] on span at bounding box center [72, 134] width 26 height 15
click at [305, 50] on p "Rayonnement - Construire ma fiche établissement Google optimisée" at bounding box center [251, 51] width 207 height 7
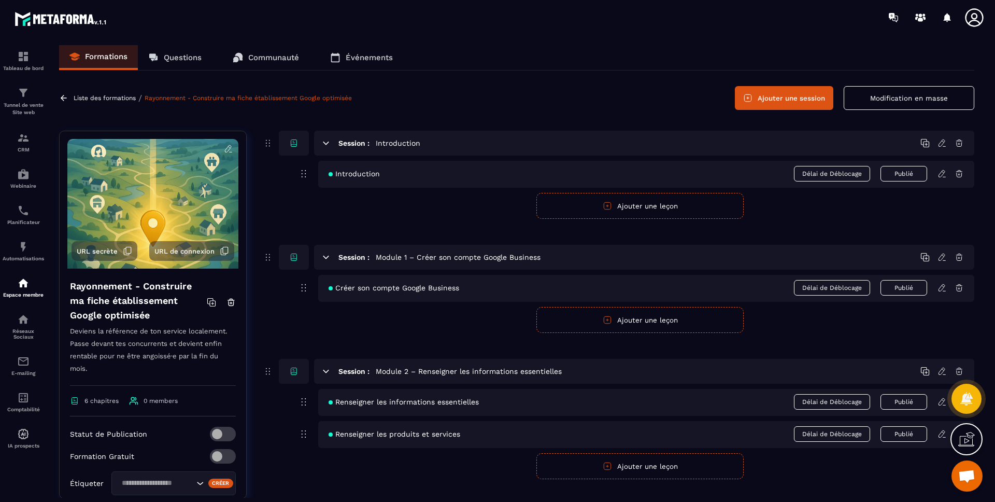
click at [911, 95] on button "Modification en masse" at bounding box center [909, 98] width 131 height 24
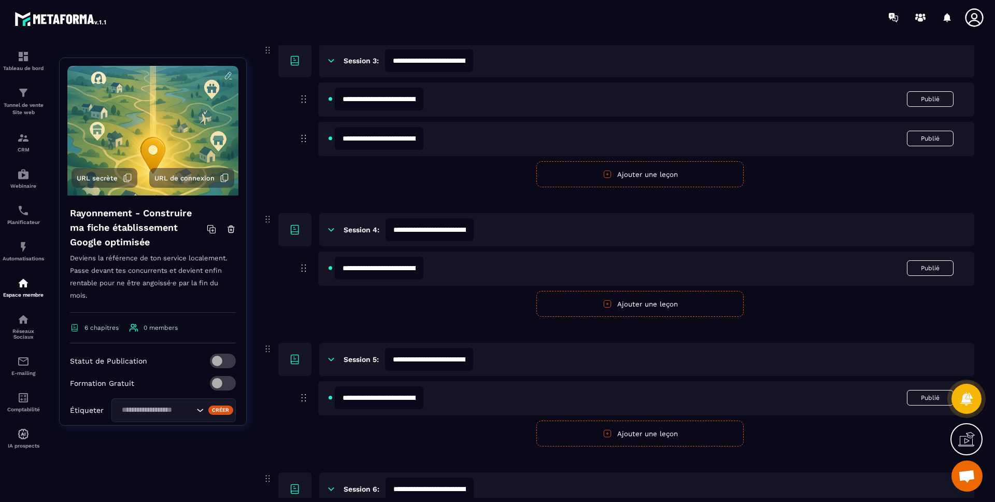
scroll to position [459, 0]
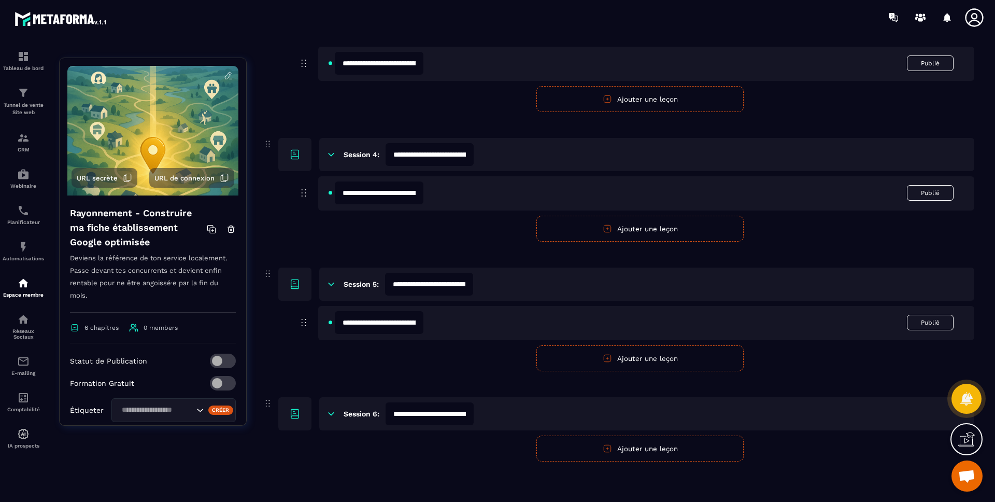
click at [593, 439] on button "Ajouter une leçon" at bounding box center [639, 448] width 207 height 26
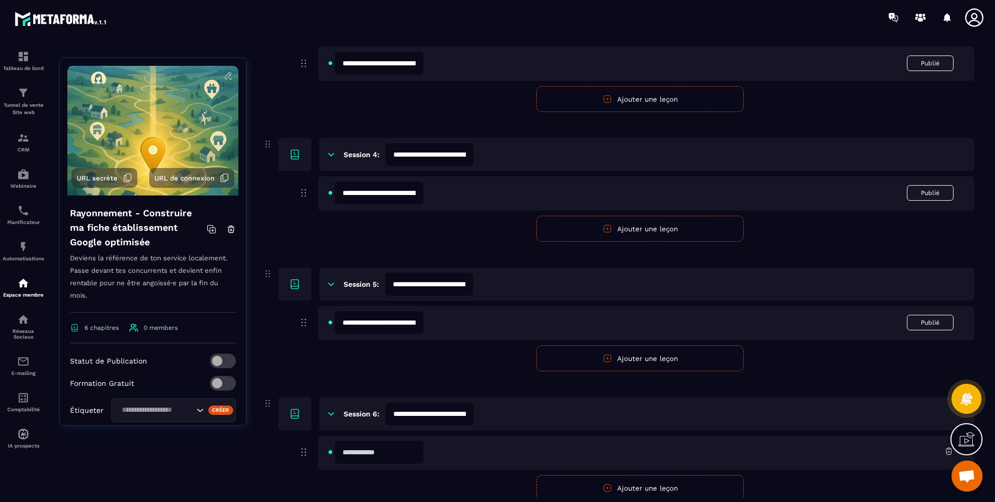
click at [362, 450] on input "text" at bounding box center [379, 452] width 89 height 23
click at [272, 449] on form "**********" at bounding box center [618, 86] width 712 height 829
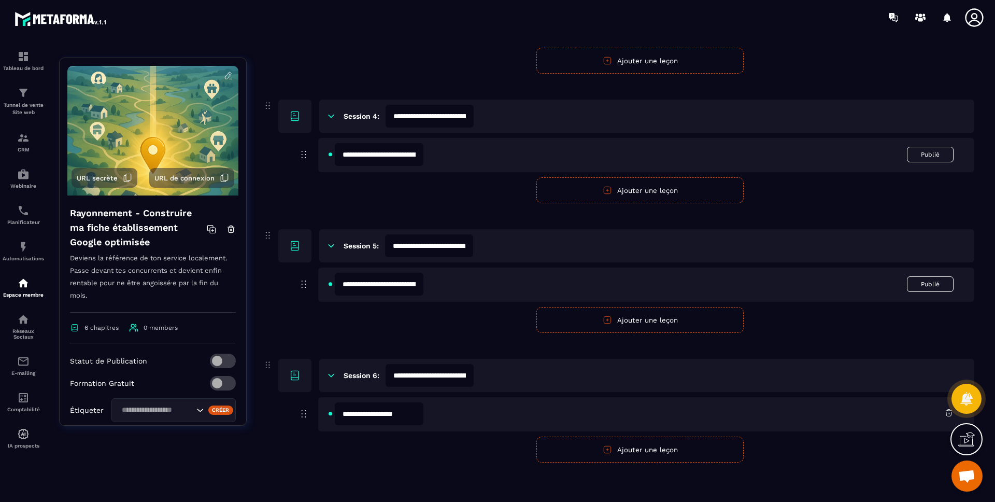
scroll to position [498, 0]
click at [646, 447] on button "Ajouter une leçon" at bounding box center [639, 448] width 207 height 26
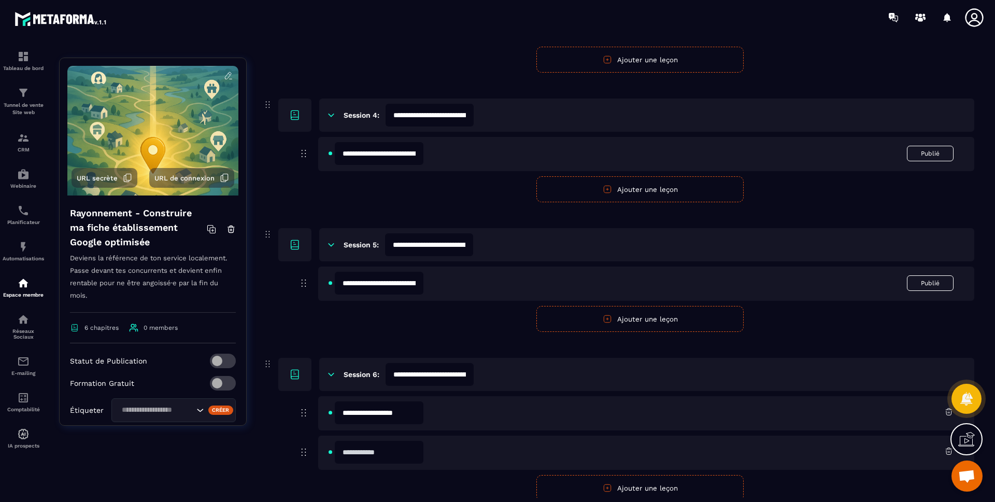
click at [356, 452] on input "text" at bounding box center [379, 452] width 89 height 23
click at [419, 413] on input "**********" at bounding box center [379, 412] width 89 height 23
type input "**********"
click at [403, 447] on input "text" at bounding box center [379, 452] width 89 height 23
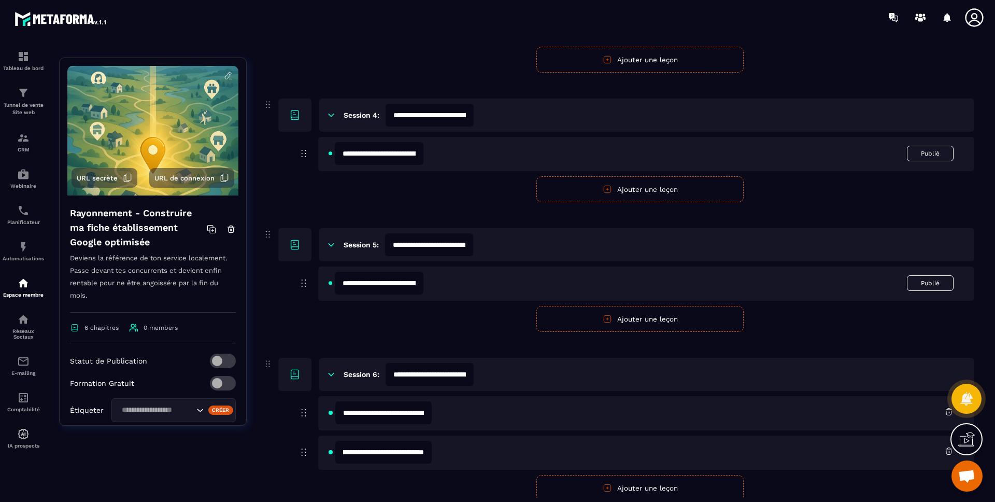
scroll to position [0, 79]
type input "**********"
click at [294, 464] on form "**********" at bounding box center [618, 67] width 712 height 868
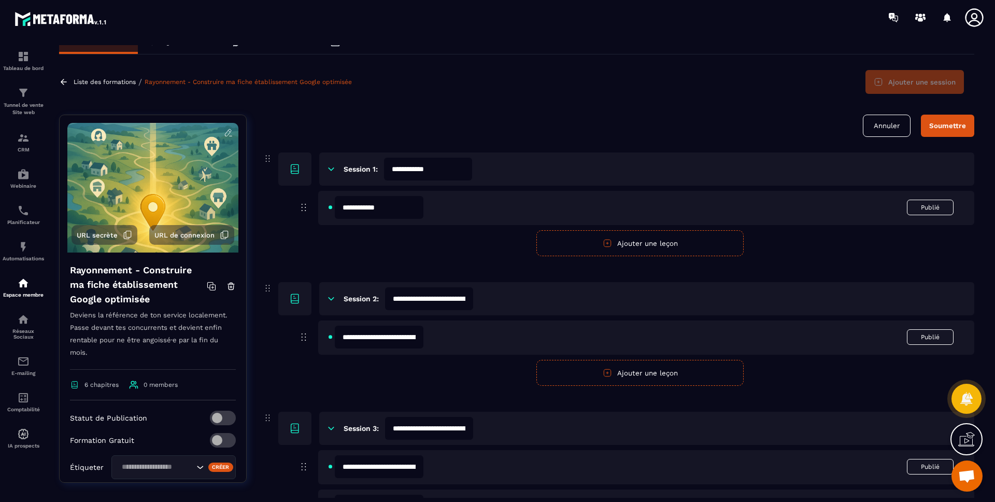
scroll to position [0, 0]
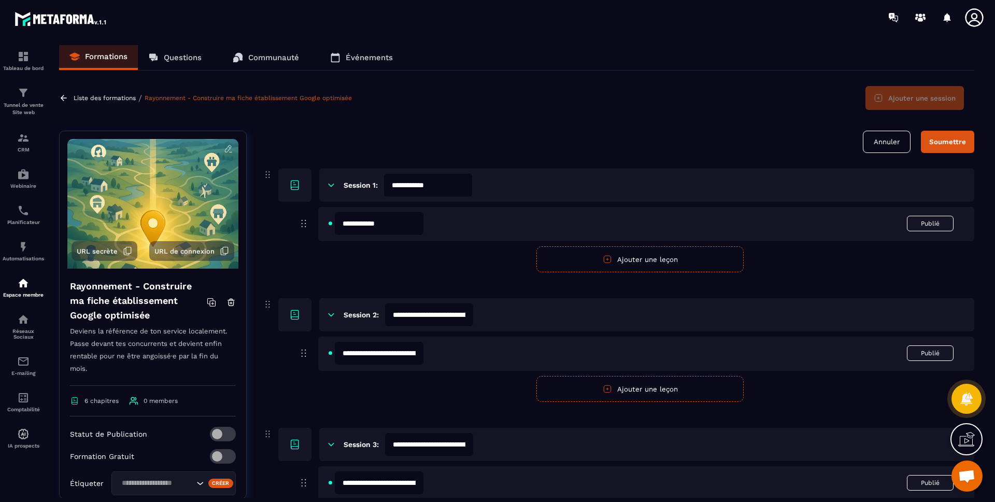
click at [945, 142] on div "Soumettre" at bounding box center [947, 142] width 37 height 8
